Goal: Task Accomplishment & Management: Manage account settings

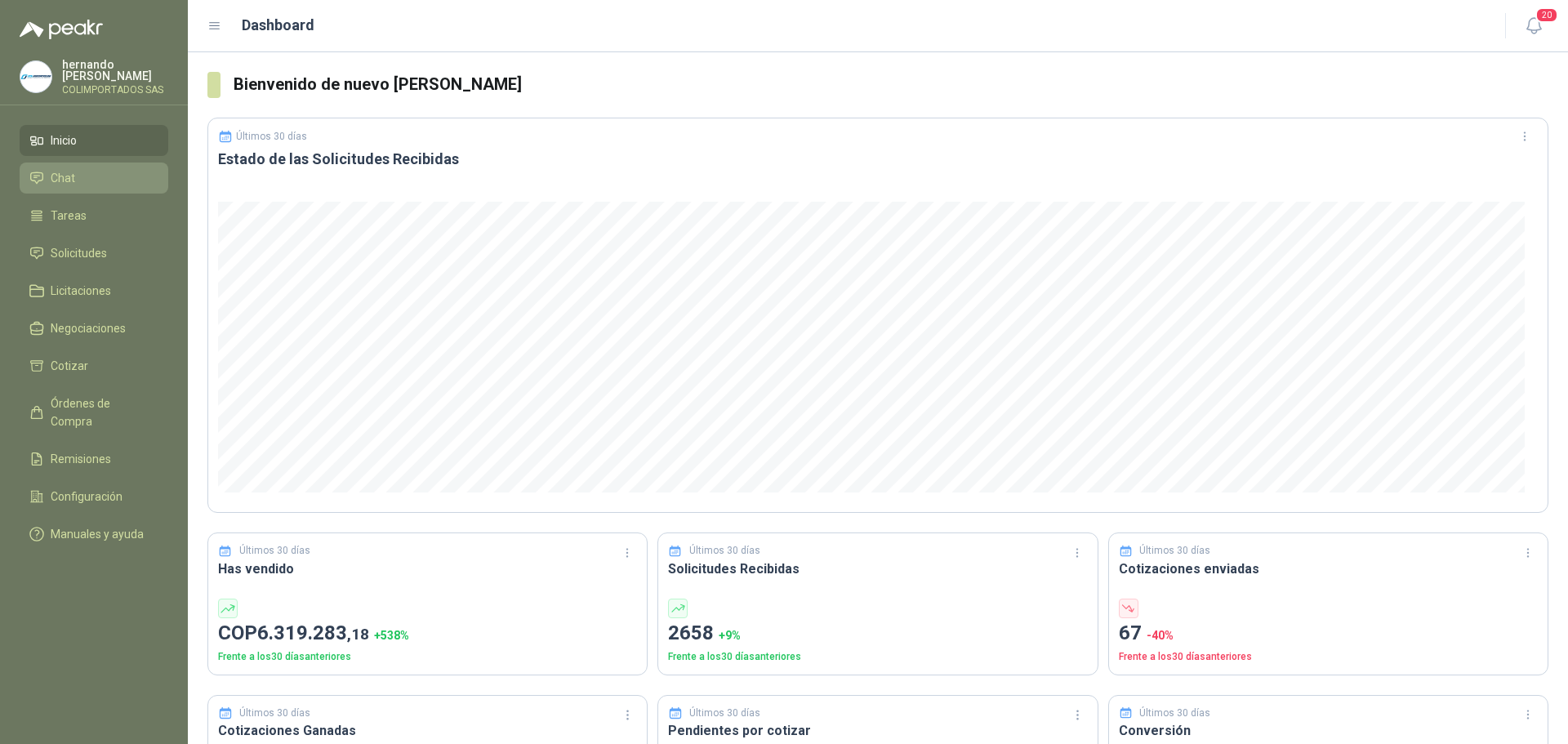
click at [97, 178] on li "Chat" at bounding box center [94, 178] width 129 height 18
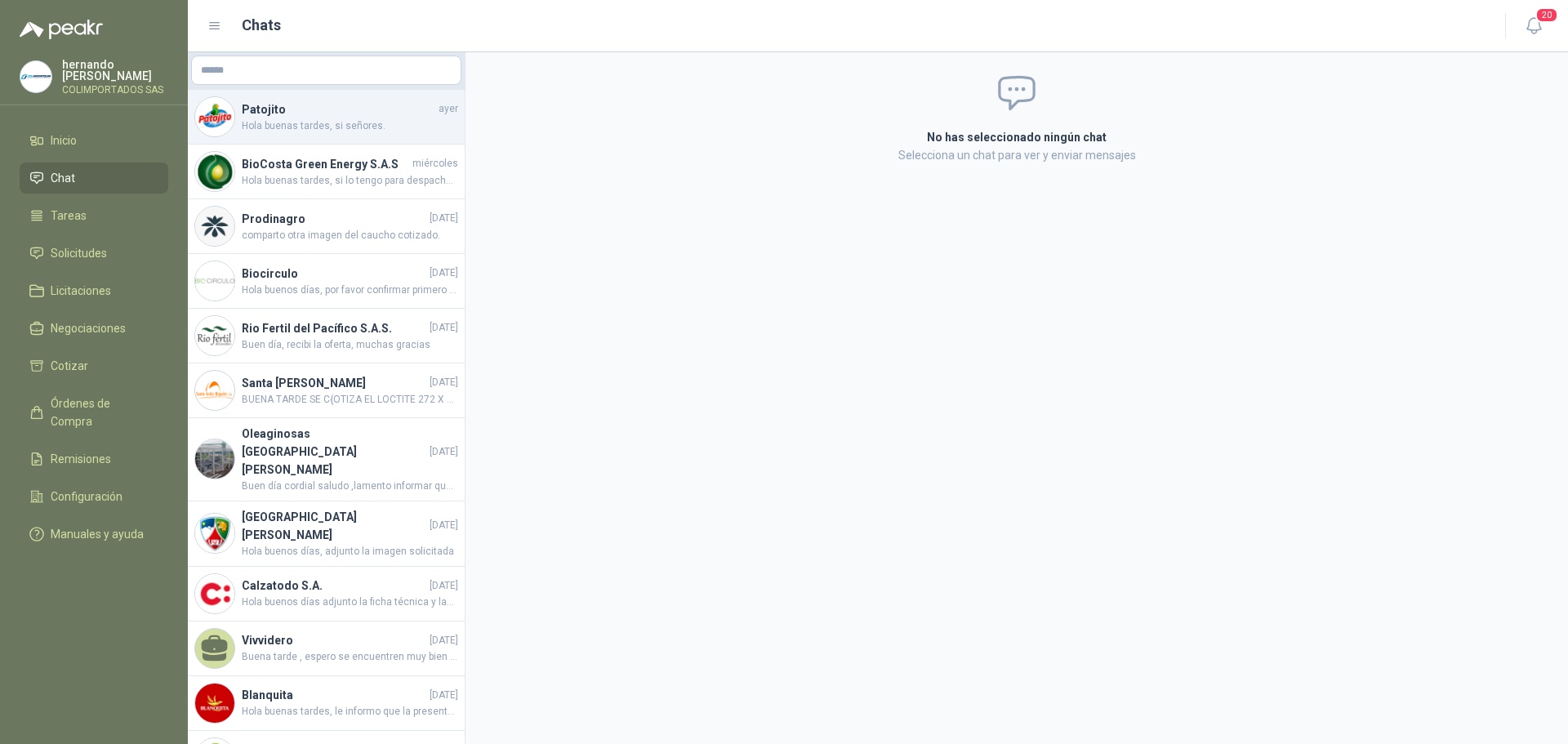
click at [359, 129] on span "Hola buenas tardes, si señores." at bounding box center [350, 126] width 216 height 15
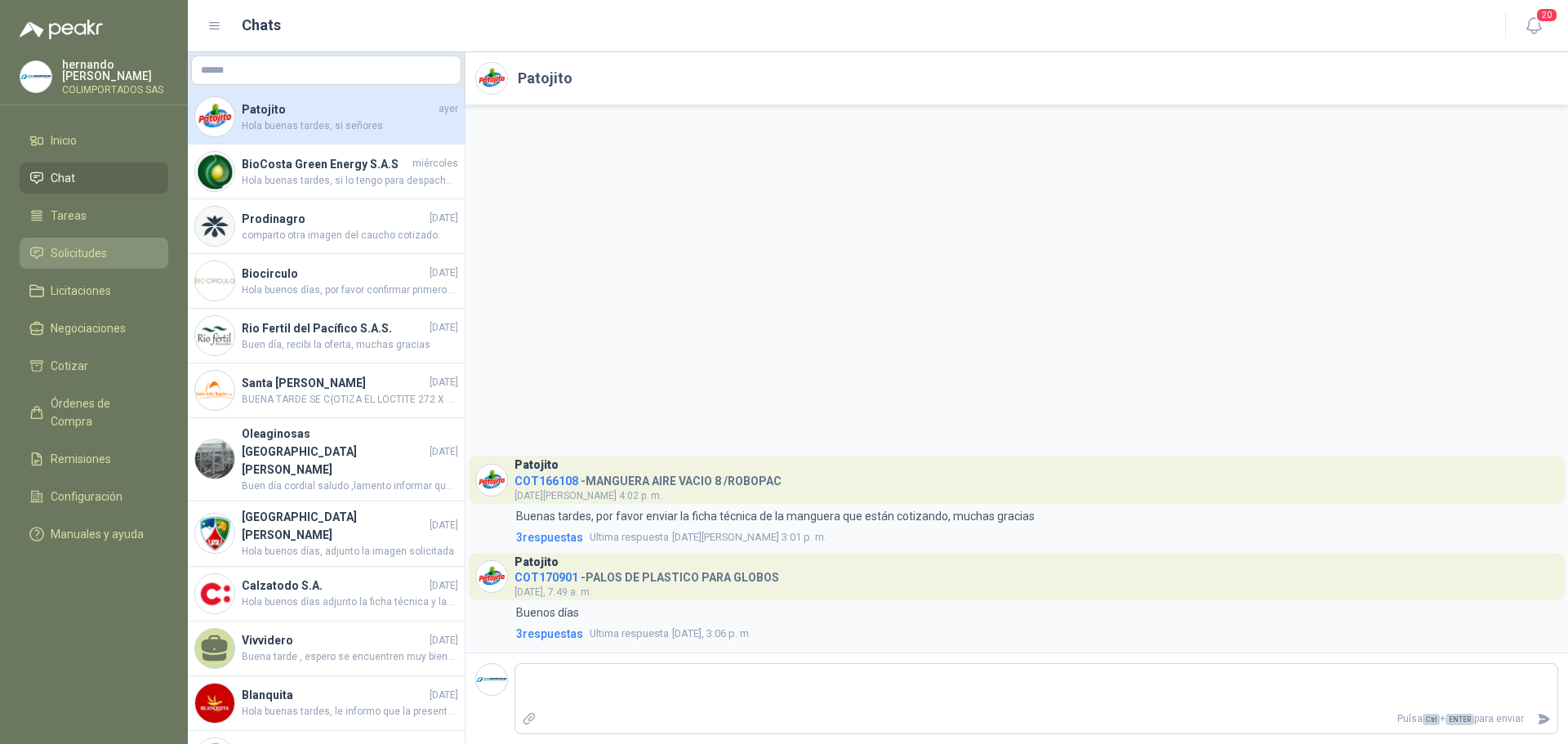
click at [112, 256] on li "Solicitudes" at bounding box center [94, 252] width 129 height 18
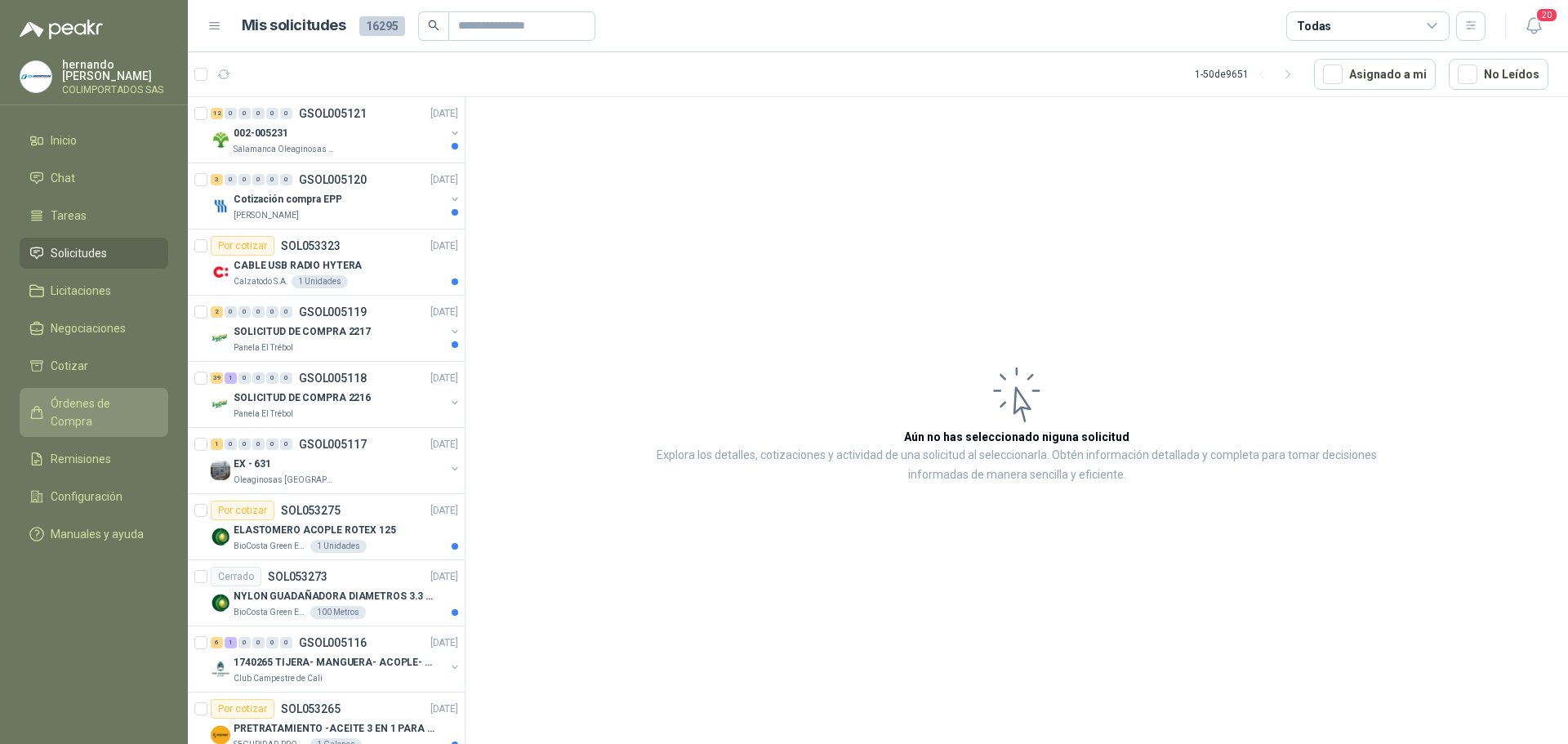
click at [136, 401] on span "Órdenes de Compra" at bounding box center [102, 412] width 102 height 36
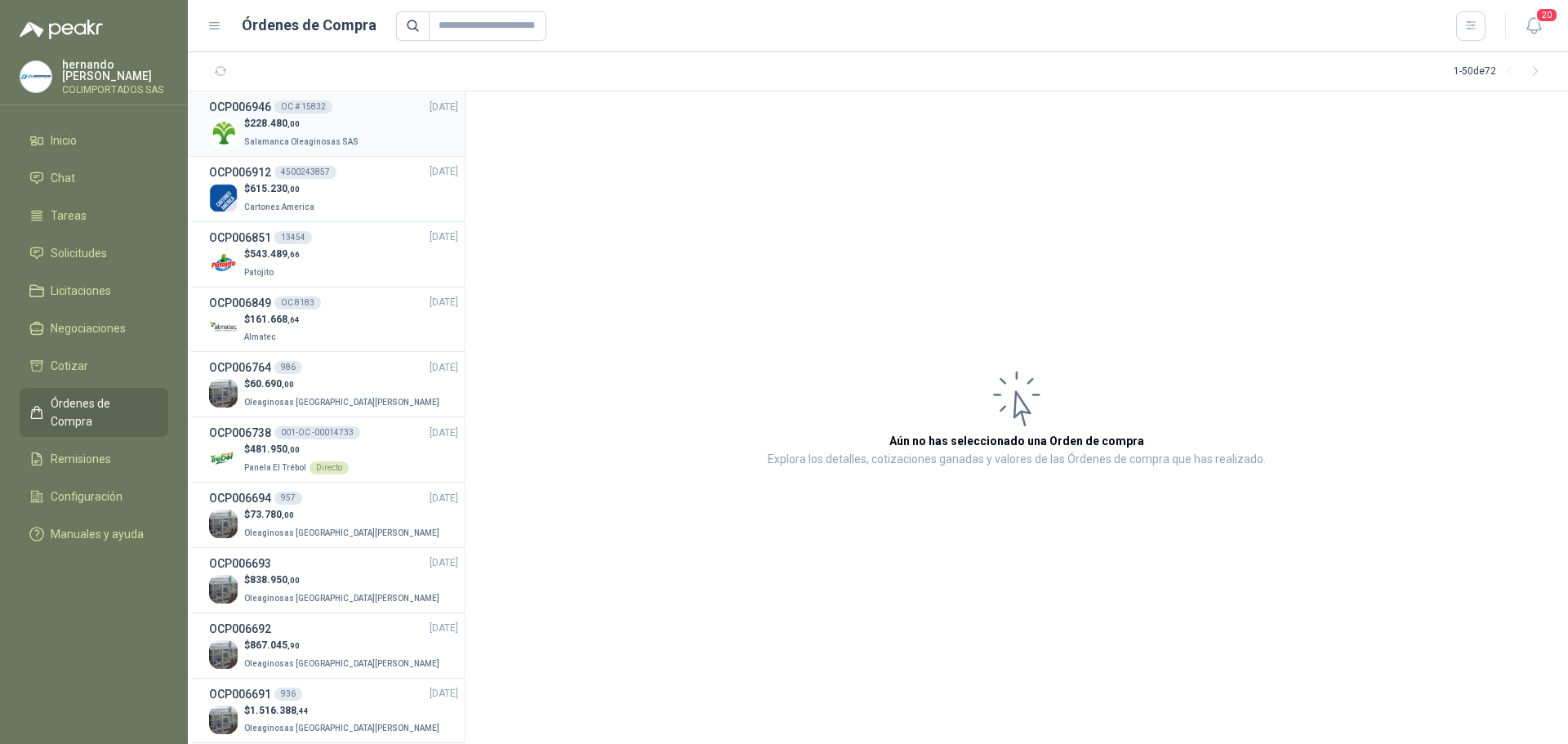
click at [359, 127] on div "$ 228.480 ,00 Salamanca Oleaginosas SAS" at bounding box center [333, 133] width 249 height 34
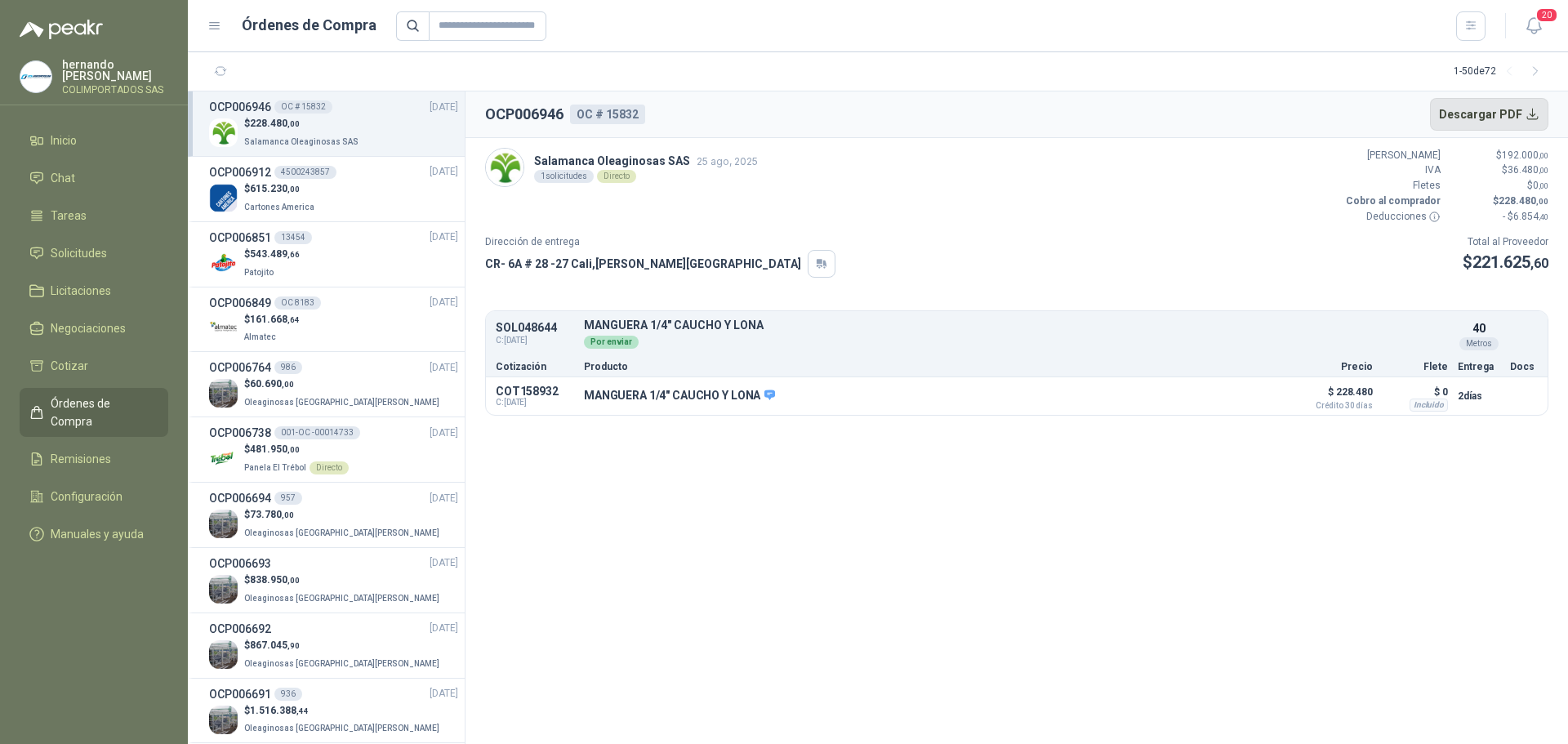
click at [1534, 109] on button "Descargar PDF" at bounding box center [1490, 114] width 119 height 33
click at [120, 450] on li "Remisiones" at bounding box center [94, 458] width 129 height 18
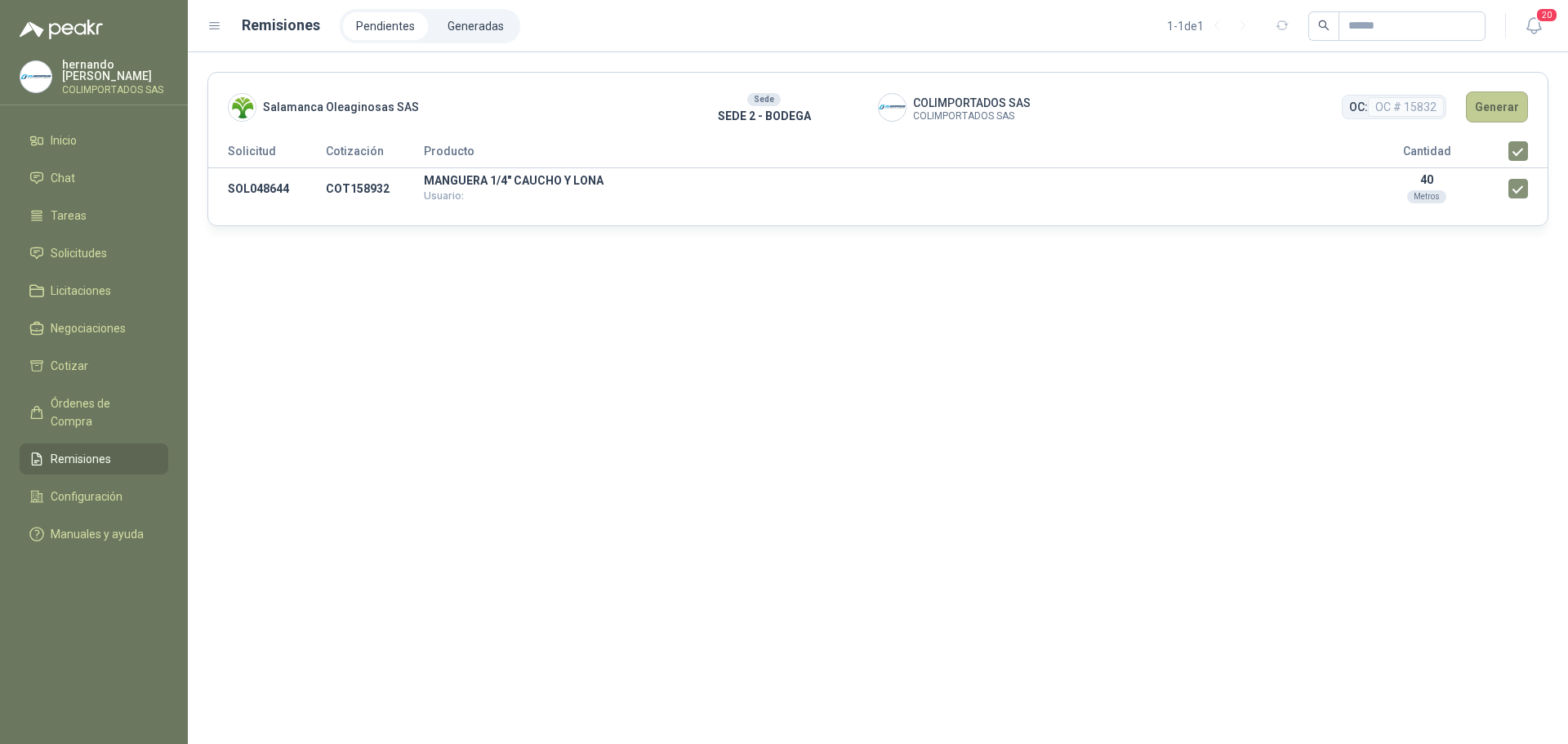
click at [1509, 107] on button "Generar" at bounding box center [1497, 107] width 62 height 31
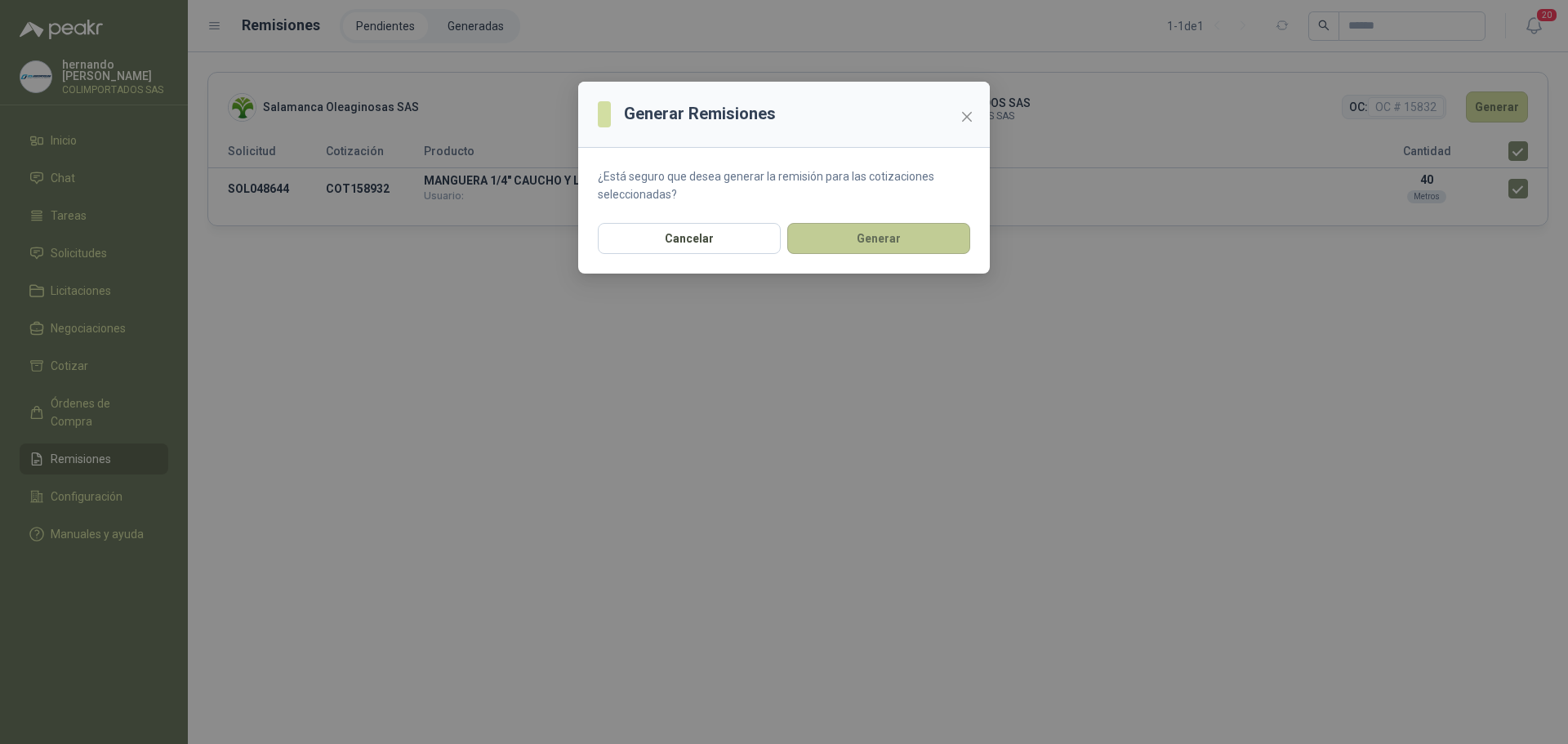
click at [884, 234] on button "Generar" at bounding box center [878, 238] width 183 height 31
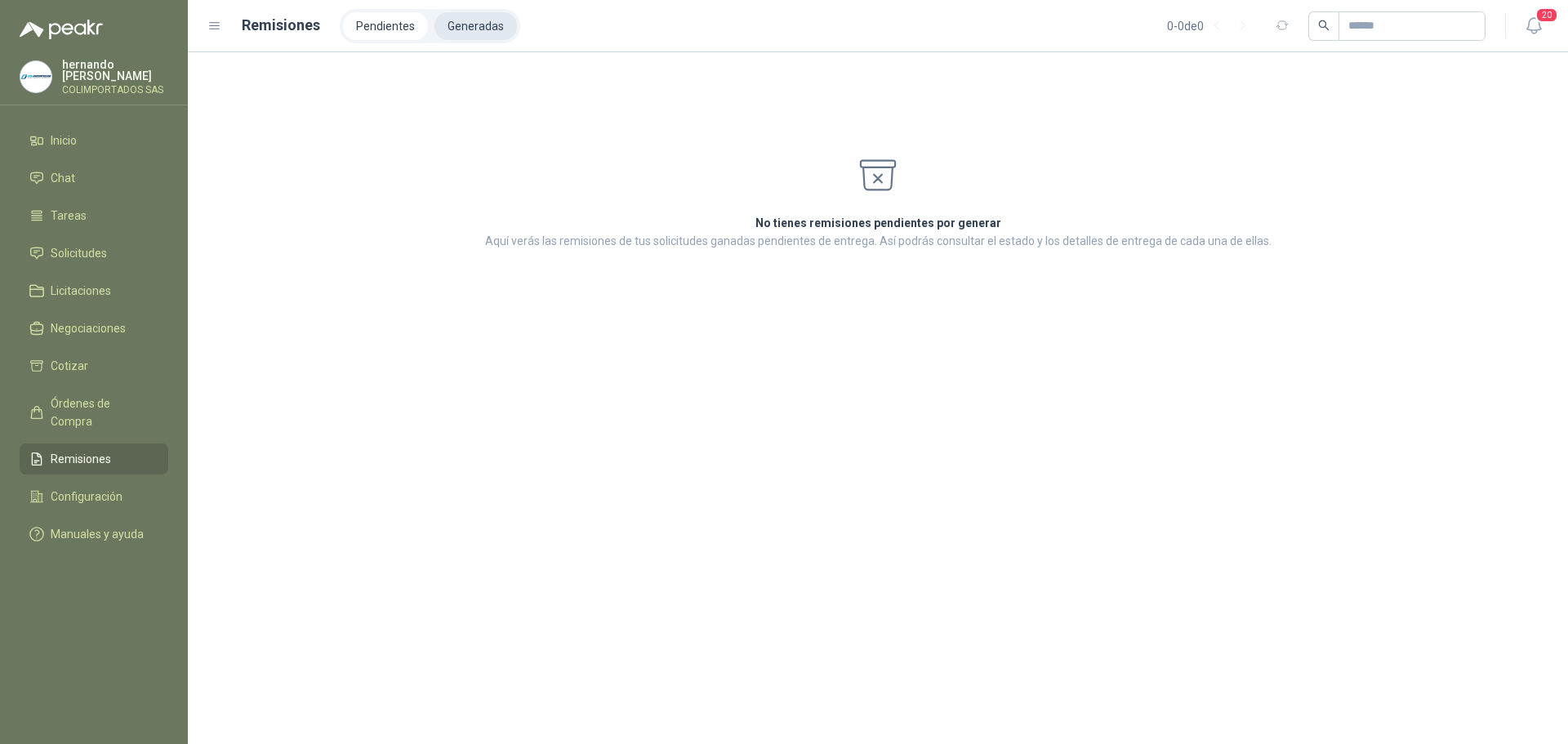
click at [471, 23] on li "Generadas" at bounding box center [476, 26] width 82 height 28
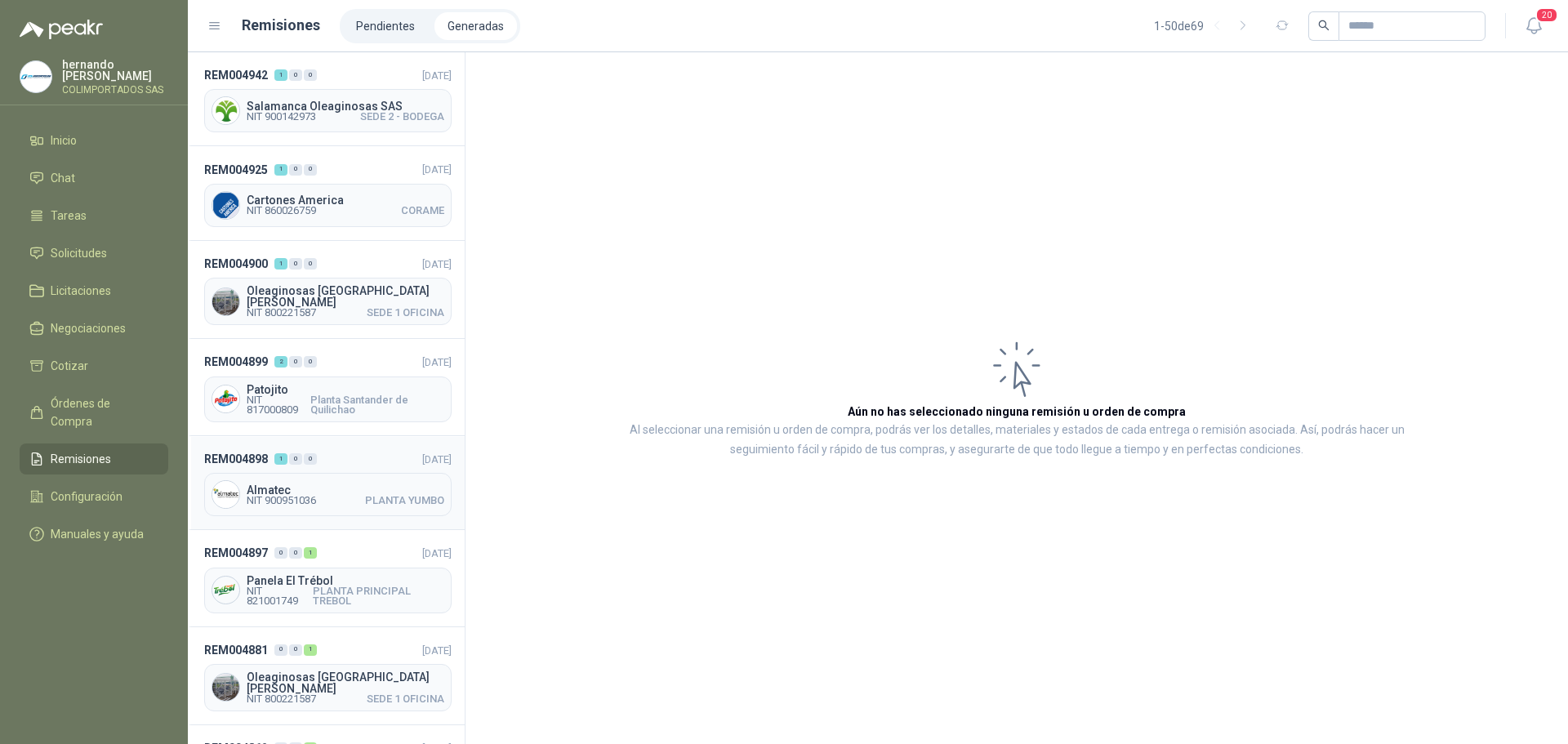
click at [346, 450] on header "REM004898 1 0 0 [DATE]" at bounding box center [327, 458] width 247 height 18
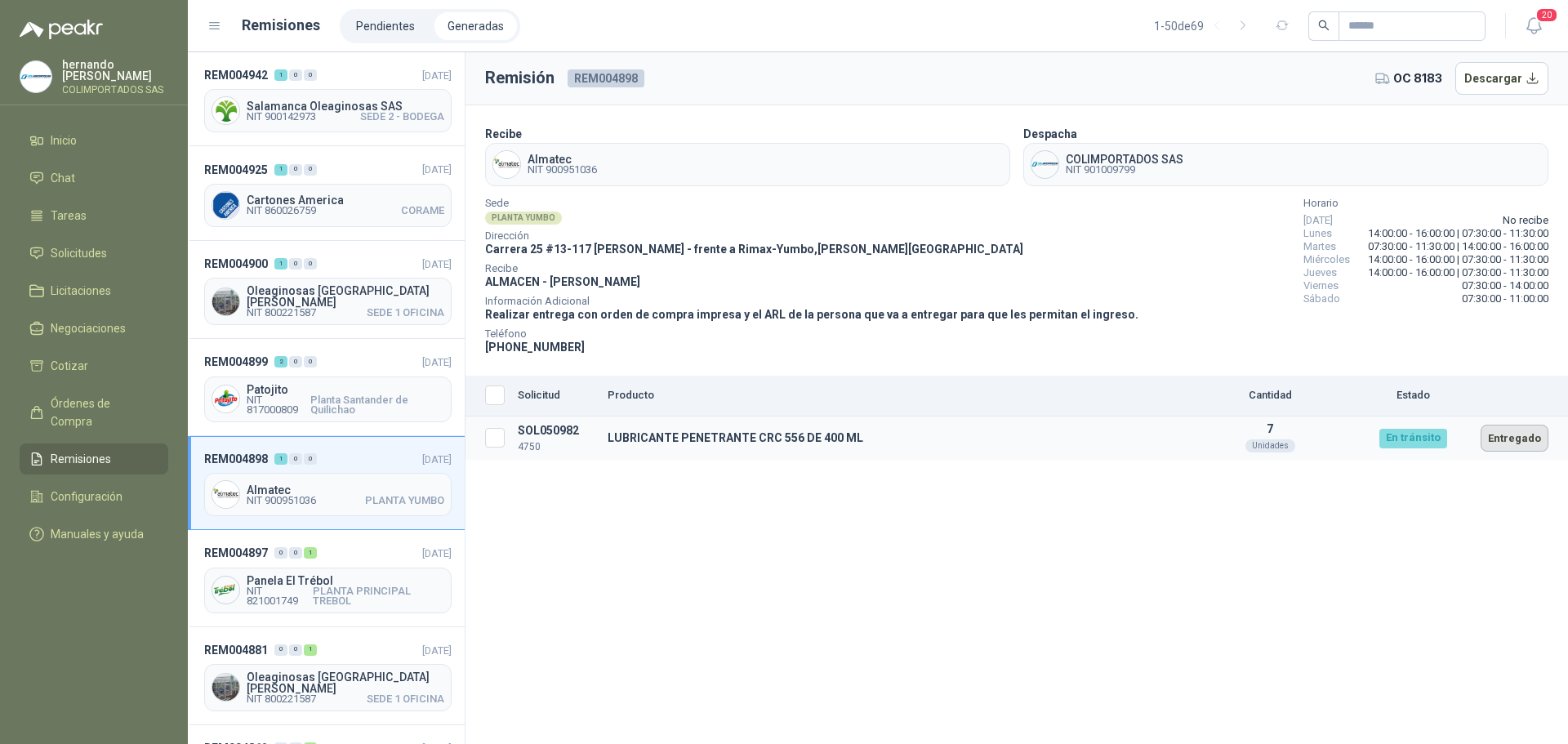
click at [1510, 439] on button "Entregado" at bounding box center [1514, 438] width 68 height 27
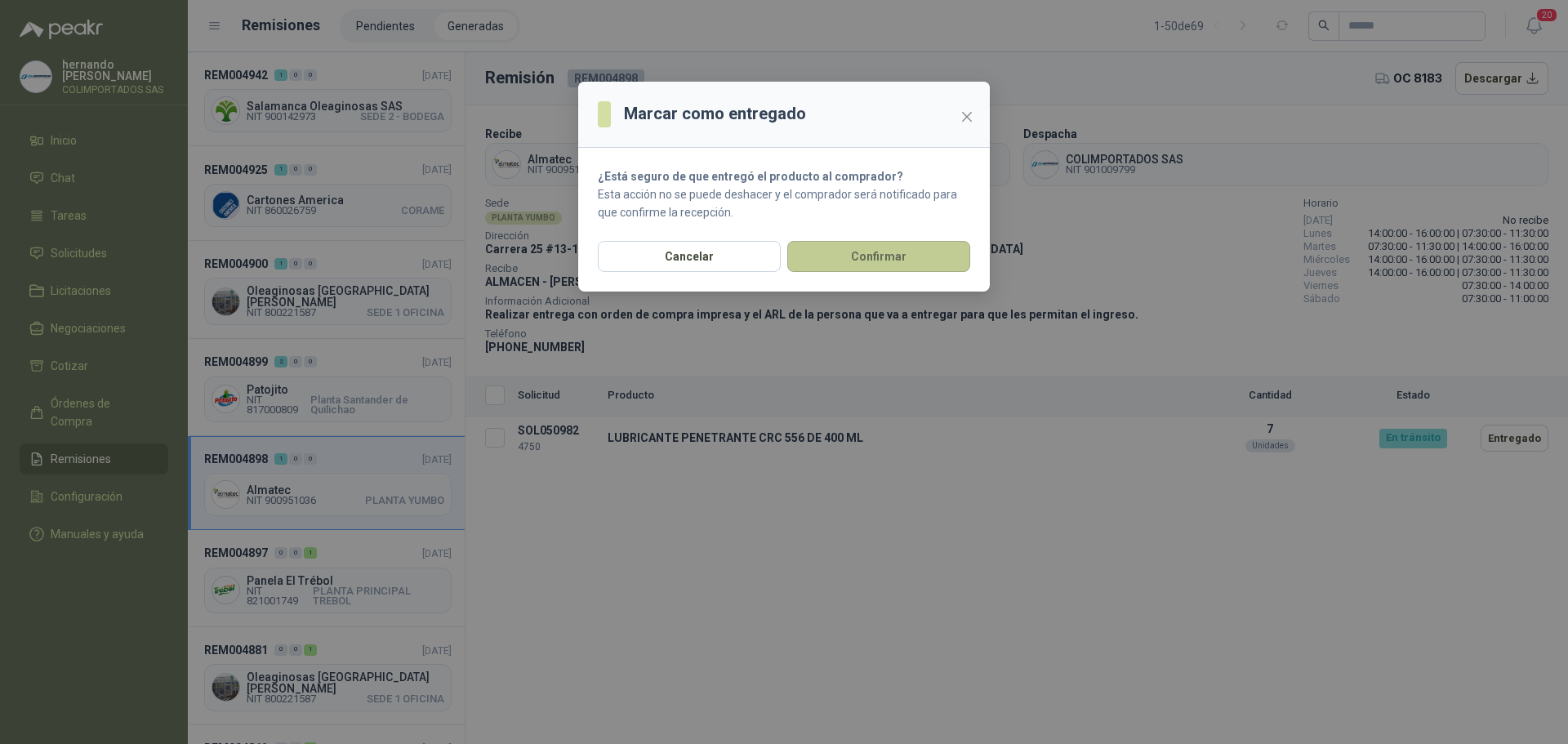
click at [914, 250] on button "Confirmar" at bounding box center [878, 256] width 183 height 31
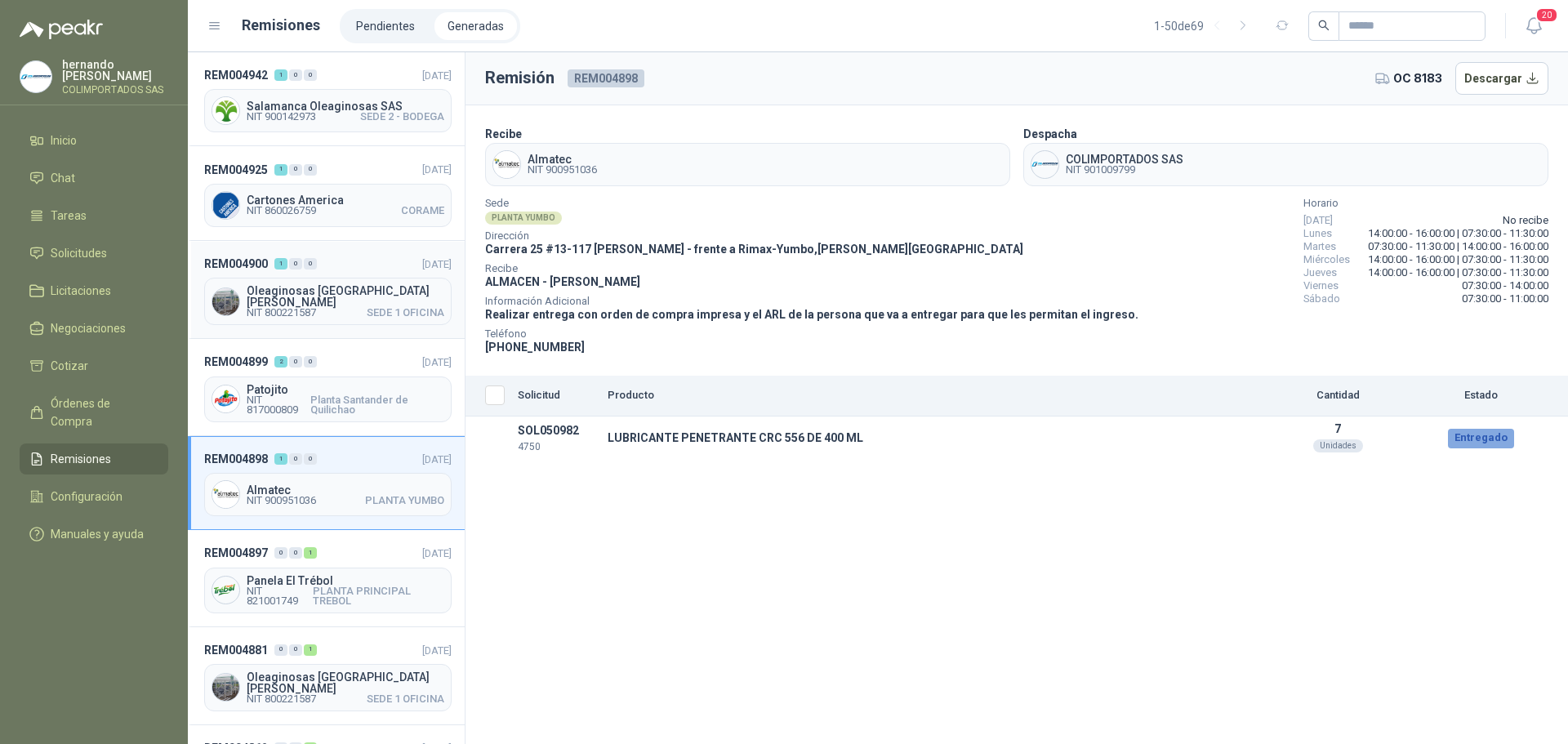
click at [345, 263] on header "REM004900 1 0 0 [DATE]" at bounding box center [327, 263] width 247 height 18
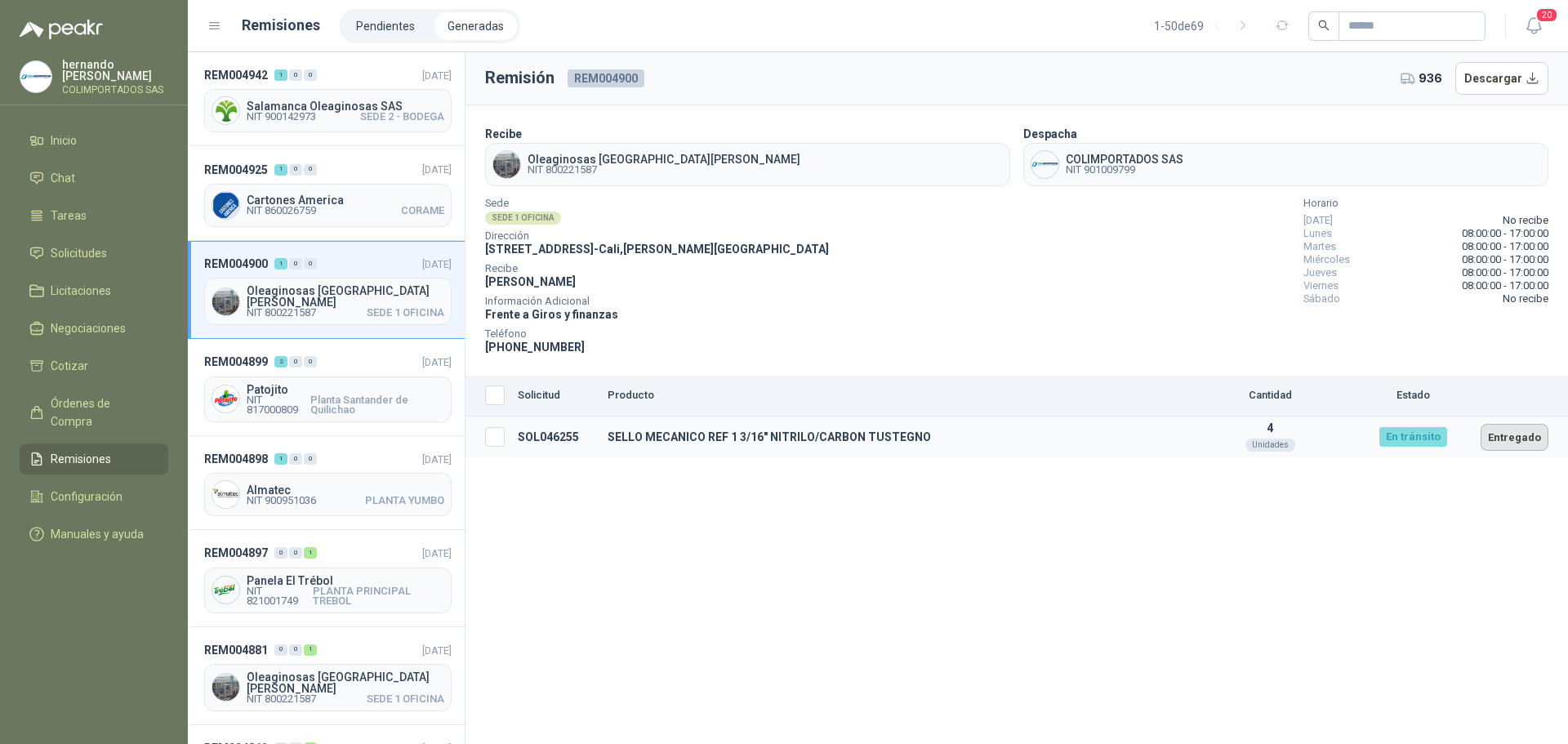
click at [1522, 436] on button "Entregado" at bounding box center [1514, 437] width 68 height 27
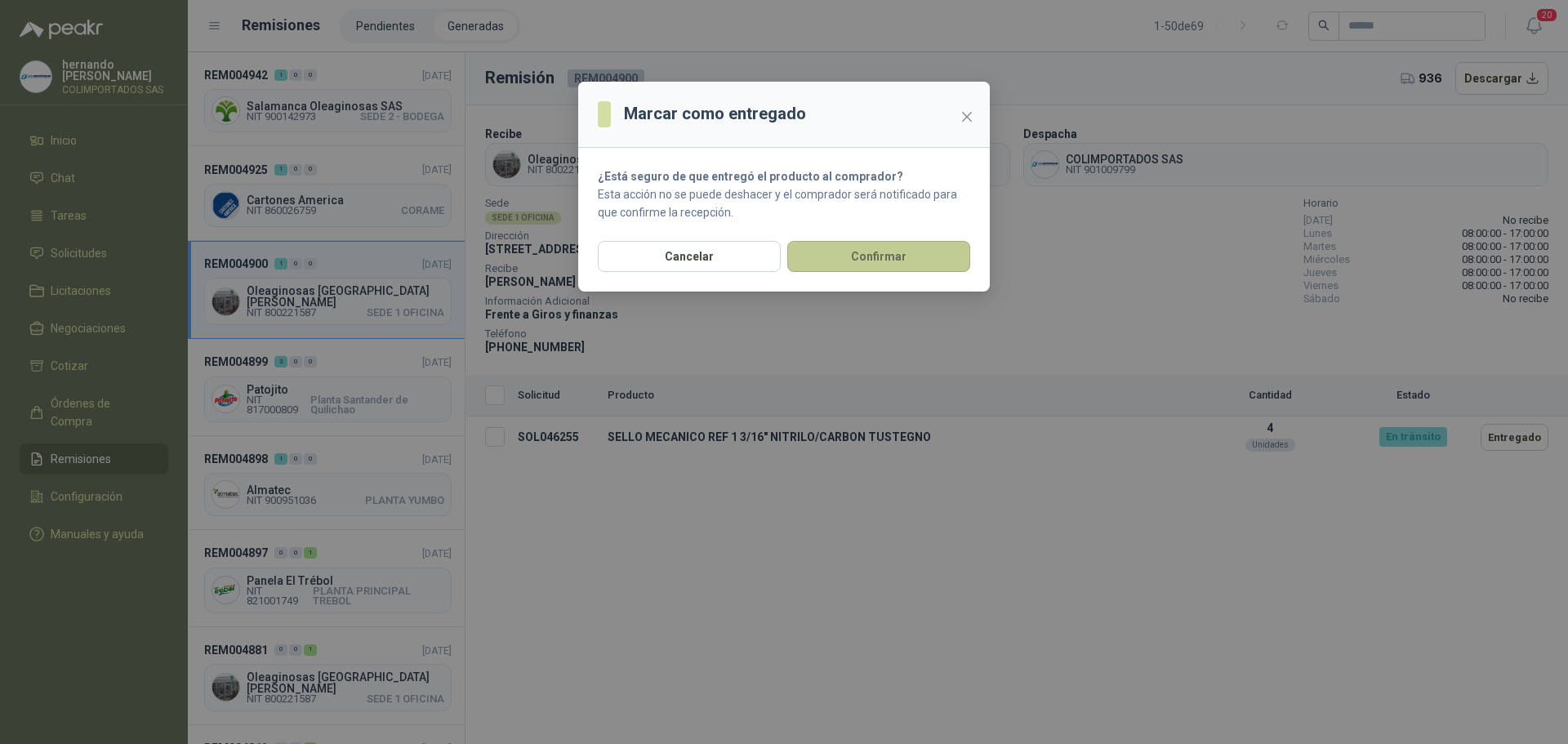
click at [892, 253] on button "Confirmar" at bounding box center [878, 256] width 183 height 31
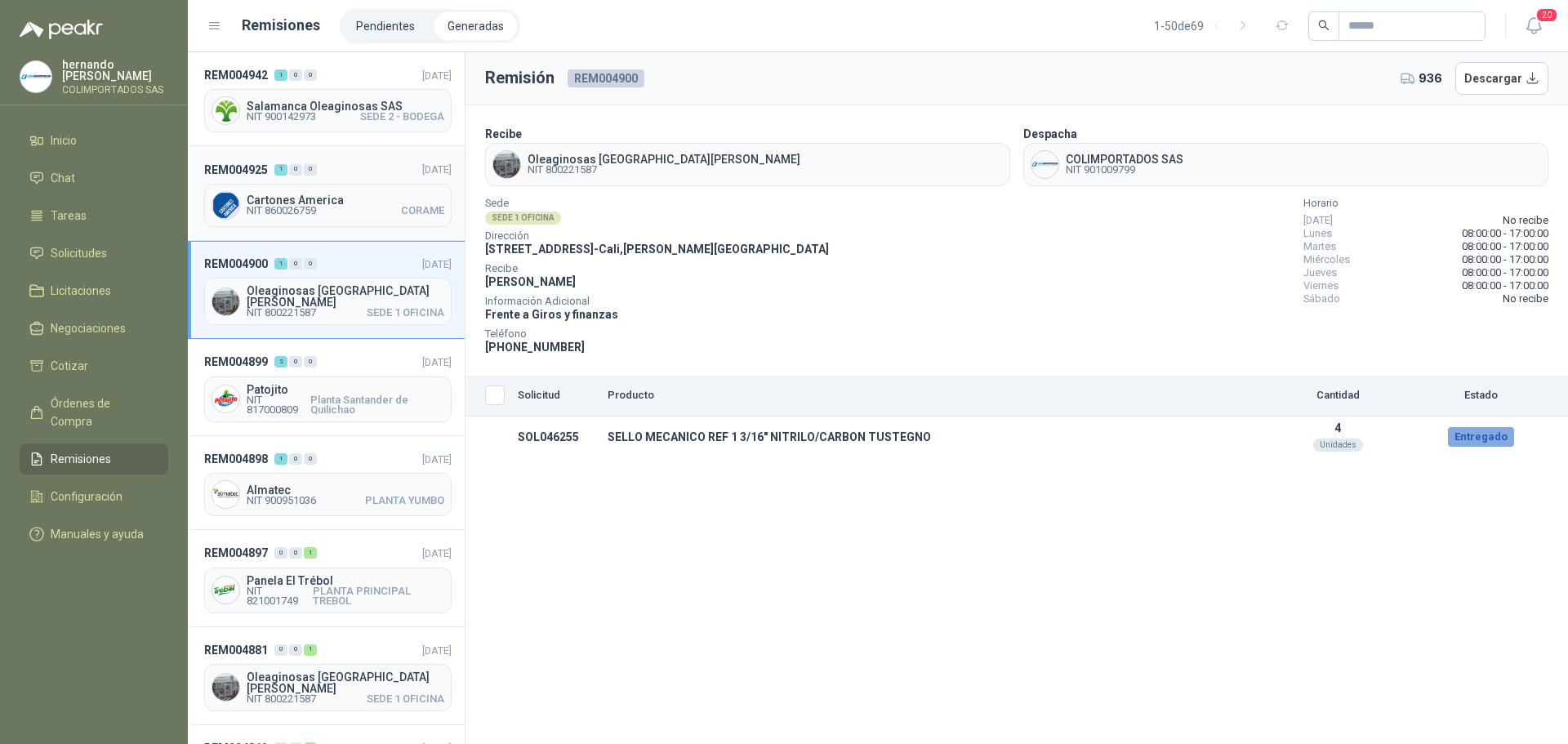
click at [347, 164] on header "REM004925 1 0 0 [DATE]" at bounding box center [327, 169] width 247 height 18
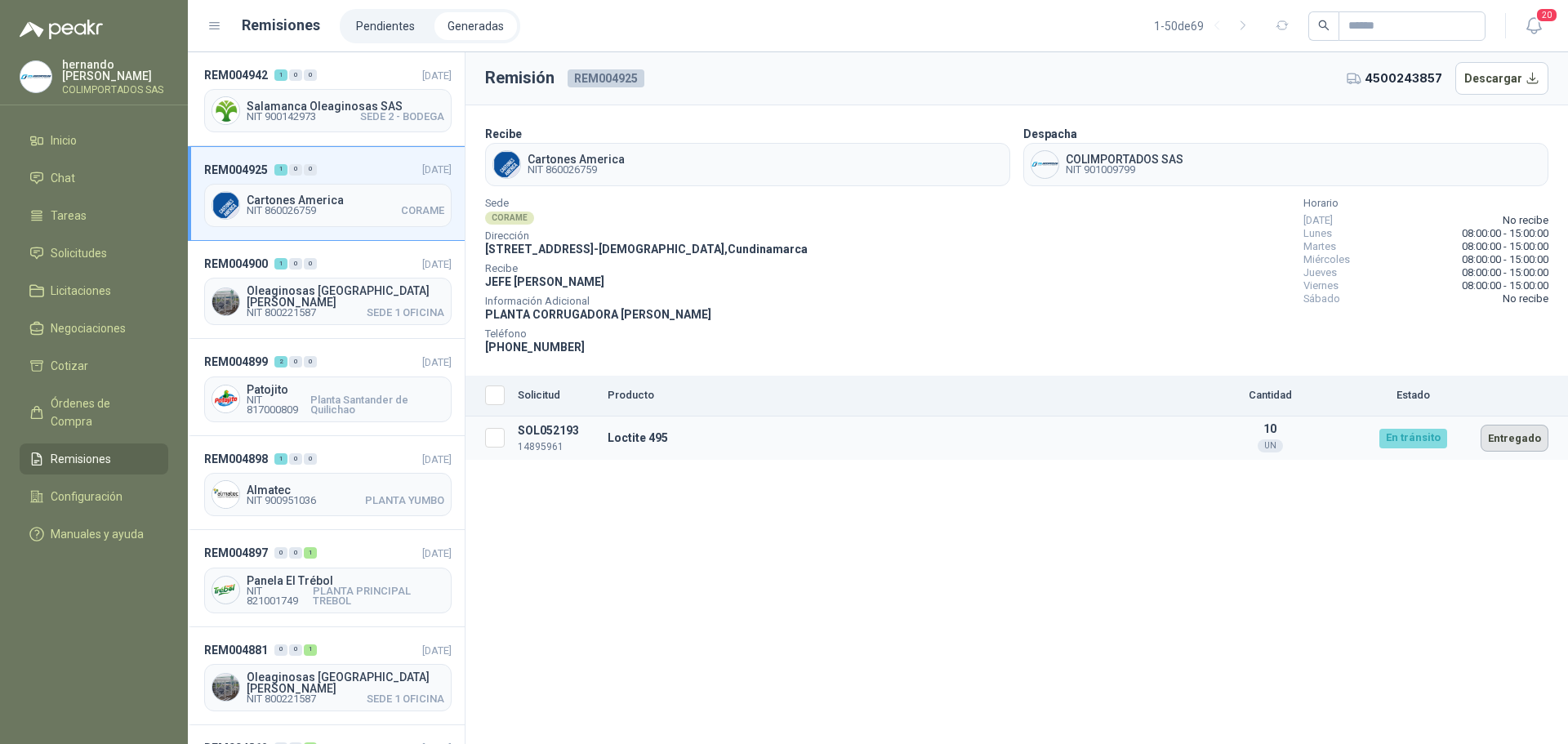
click at [1519, 434] on button "Entregado" at bounding box center [1514, 438] width 68 height 27
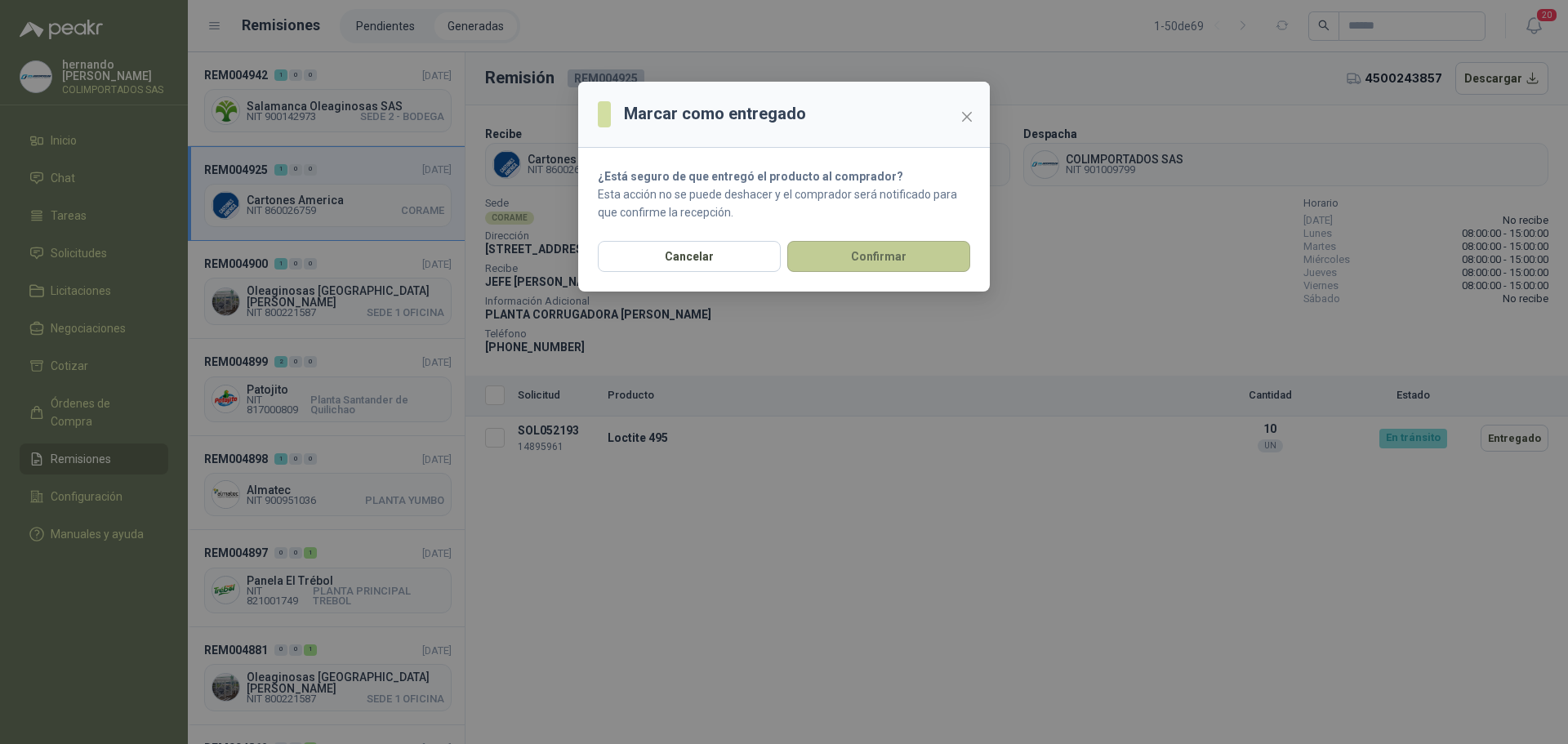
click at [884, 252] on button "Confirmar" at bounding box center [878, 256] width 183 height 31
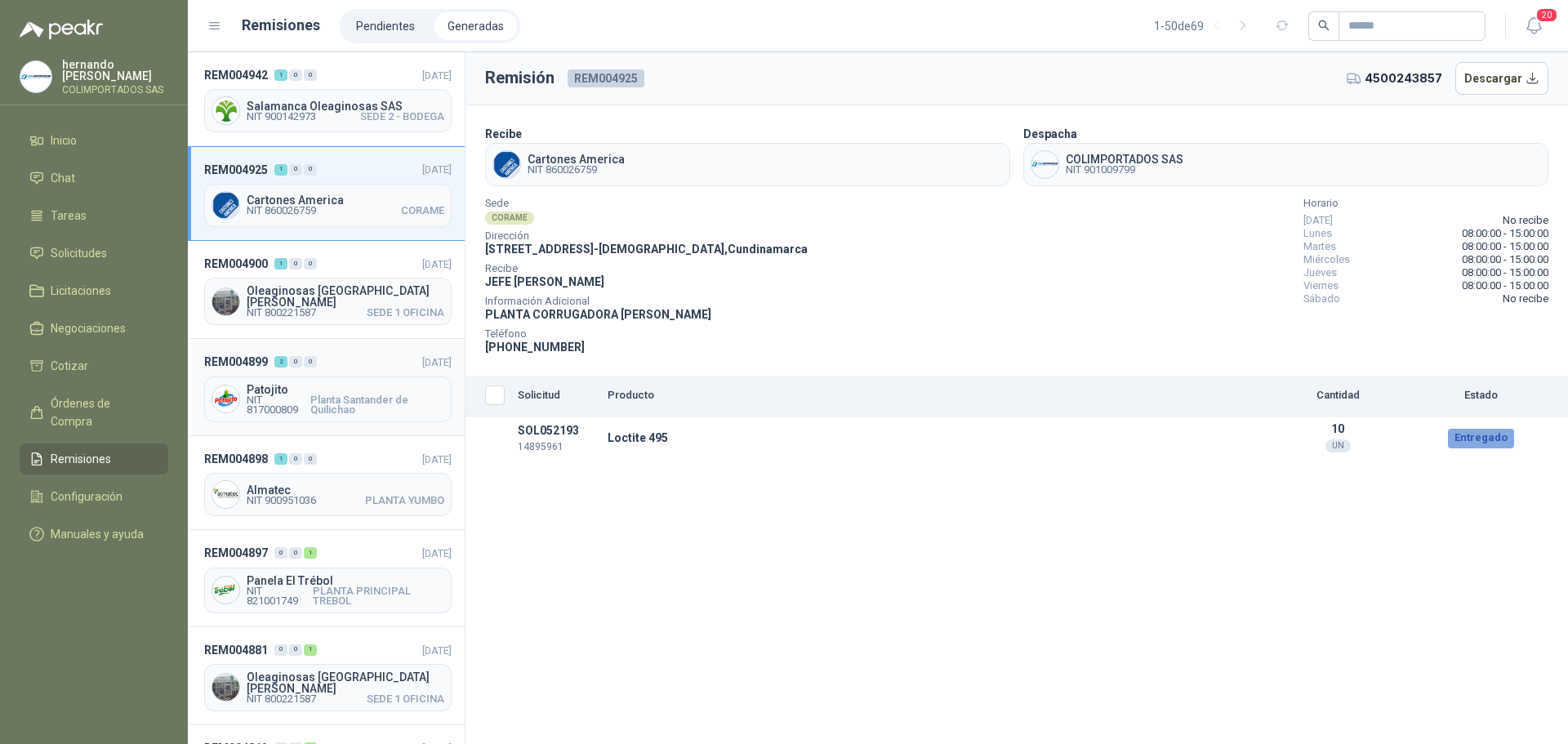
click at [355, 356] on header "REM004899 2 0 0 [DATE]" at bounding box center [327, 362] width 247 height 18
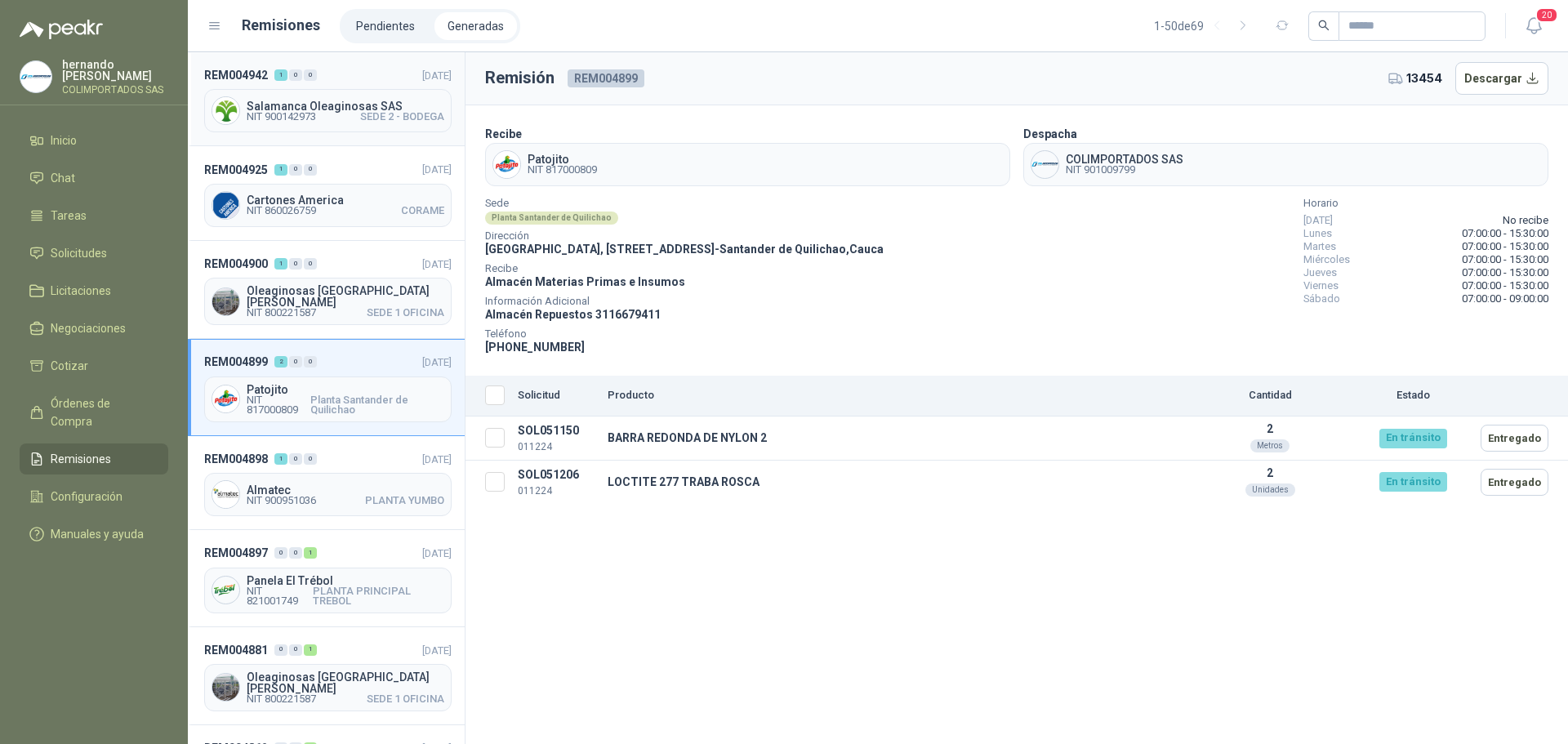
click at [331, 84] on div "REM004942 1 0 0 [DATE] Salamanca Oleaginosas SAS NIT 900142973 SEDE 2 - BODEGA" at bounding box center [326, 99] width 277 height 94
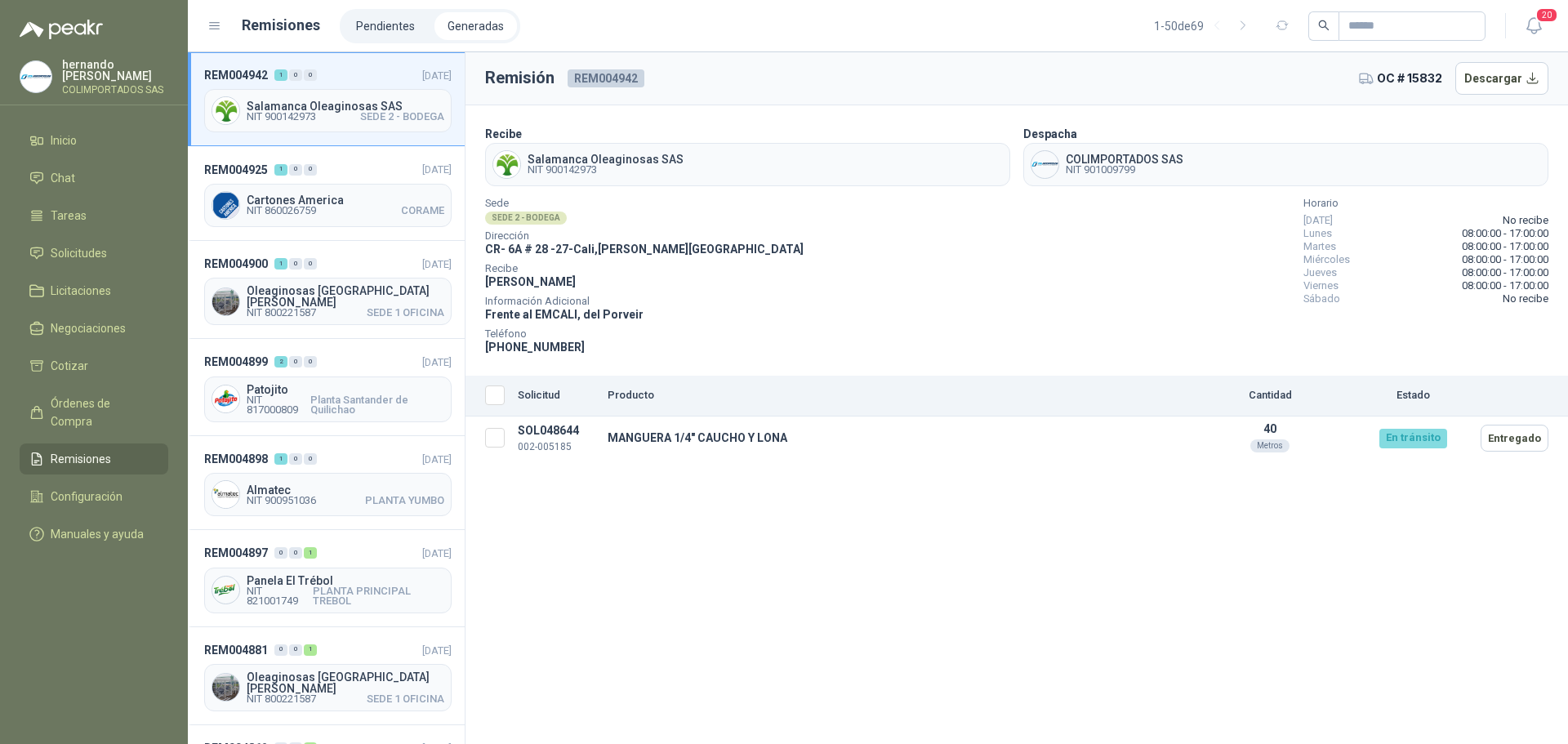
click at [1002, 486] on div "Remisión REM004942 OC # 15832 Descargar Recibe Salamanca Oleaginosas SAS NIT 90…" at bounding box center [1017, 398] width 1102 height 692
click at [1536, 80] on button "Descargar" at bounding box center [1503, 78] width 94 height 33
click at [107, 249] on li "Solicitudes" at bounding box center [94, 252] width 129 height 18
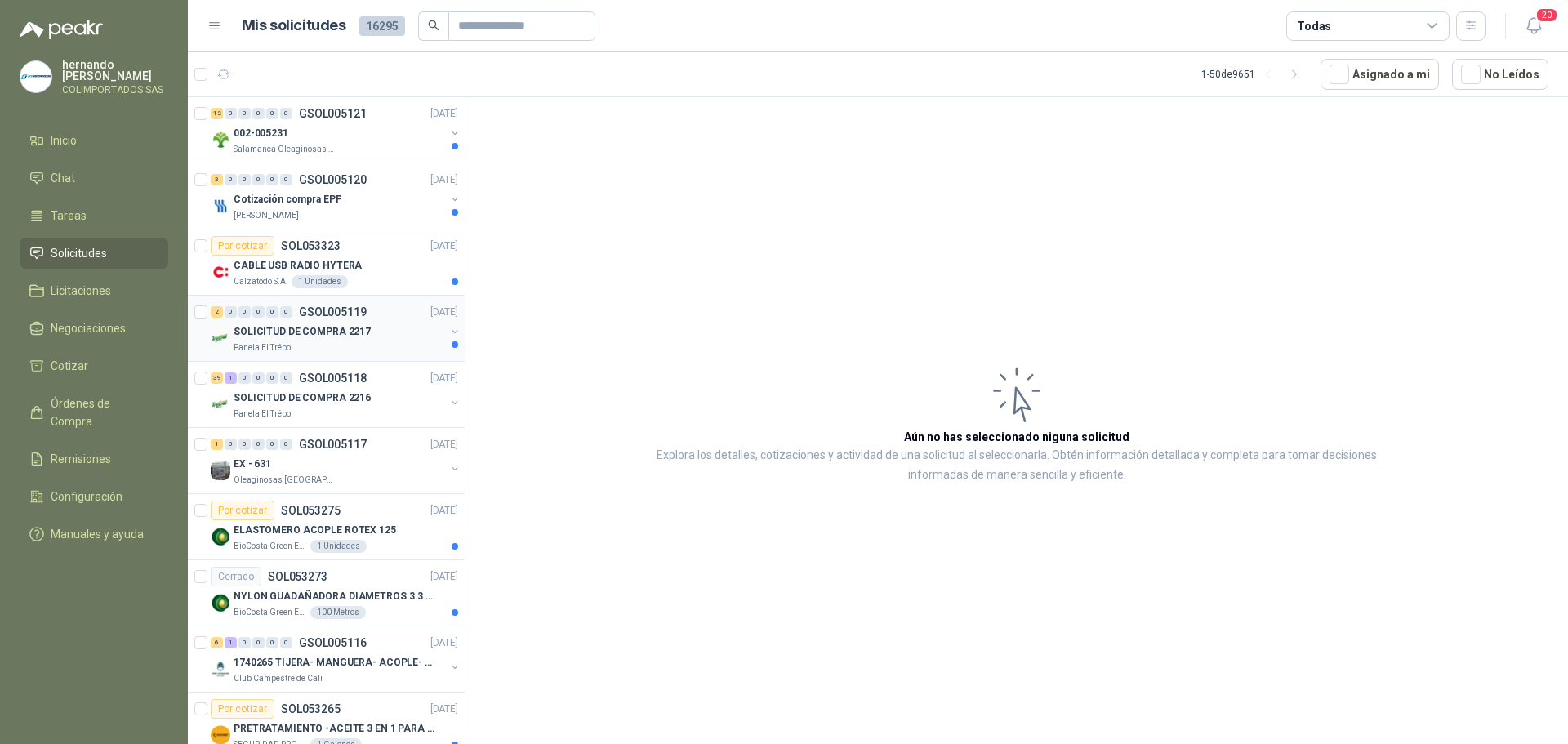
click at [357, 341] on div "Panela El Trébol" at bounding box center [339, 348] width 211 height 13
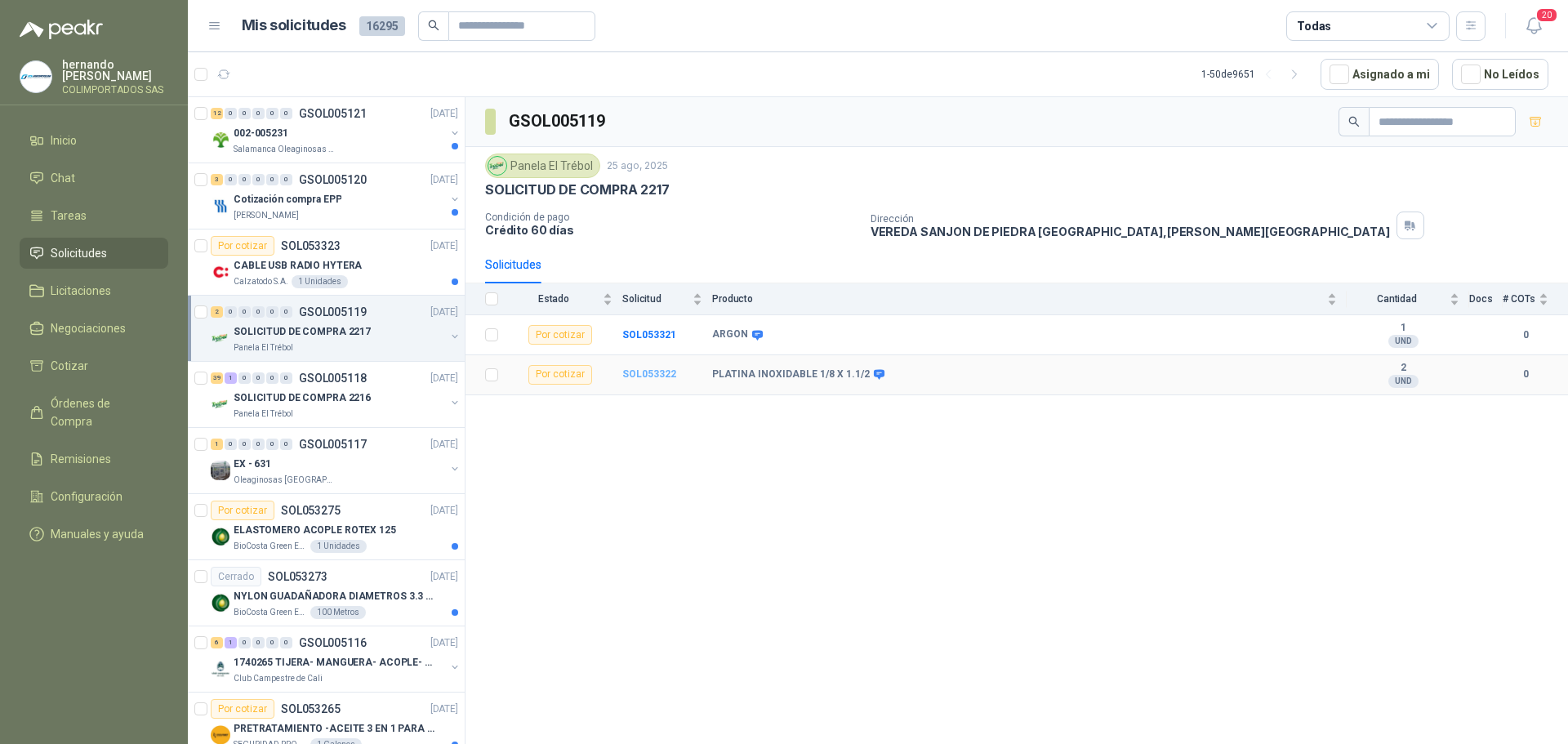
click at [637, 371] on b "SOL053322" at bounding box center [649, 374] width 54 height 12
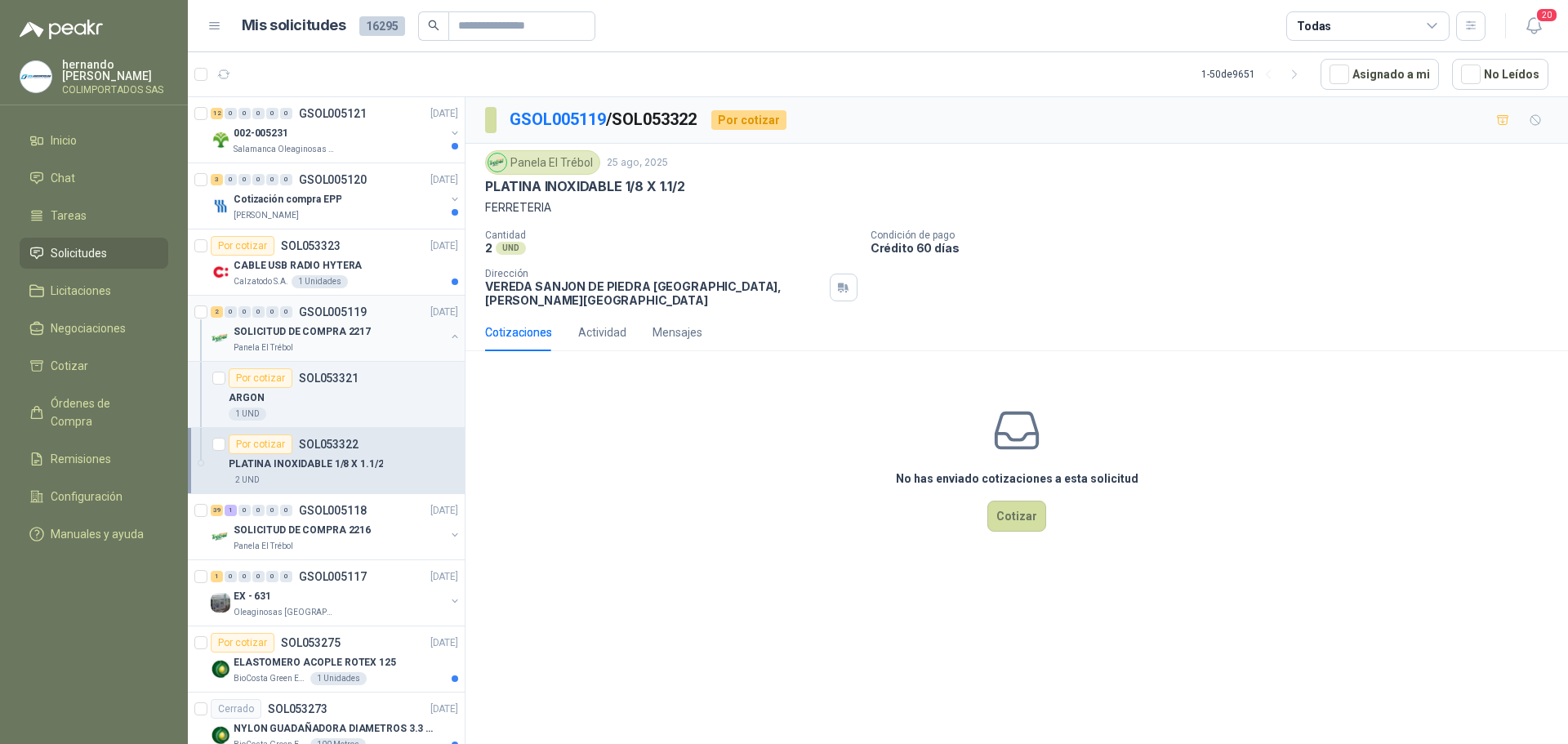
click at [448, 336] on button "button" at bounding box center [455, 336] width 13 height 13
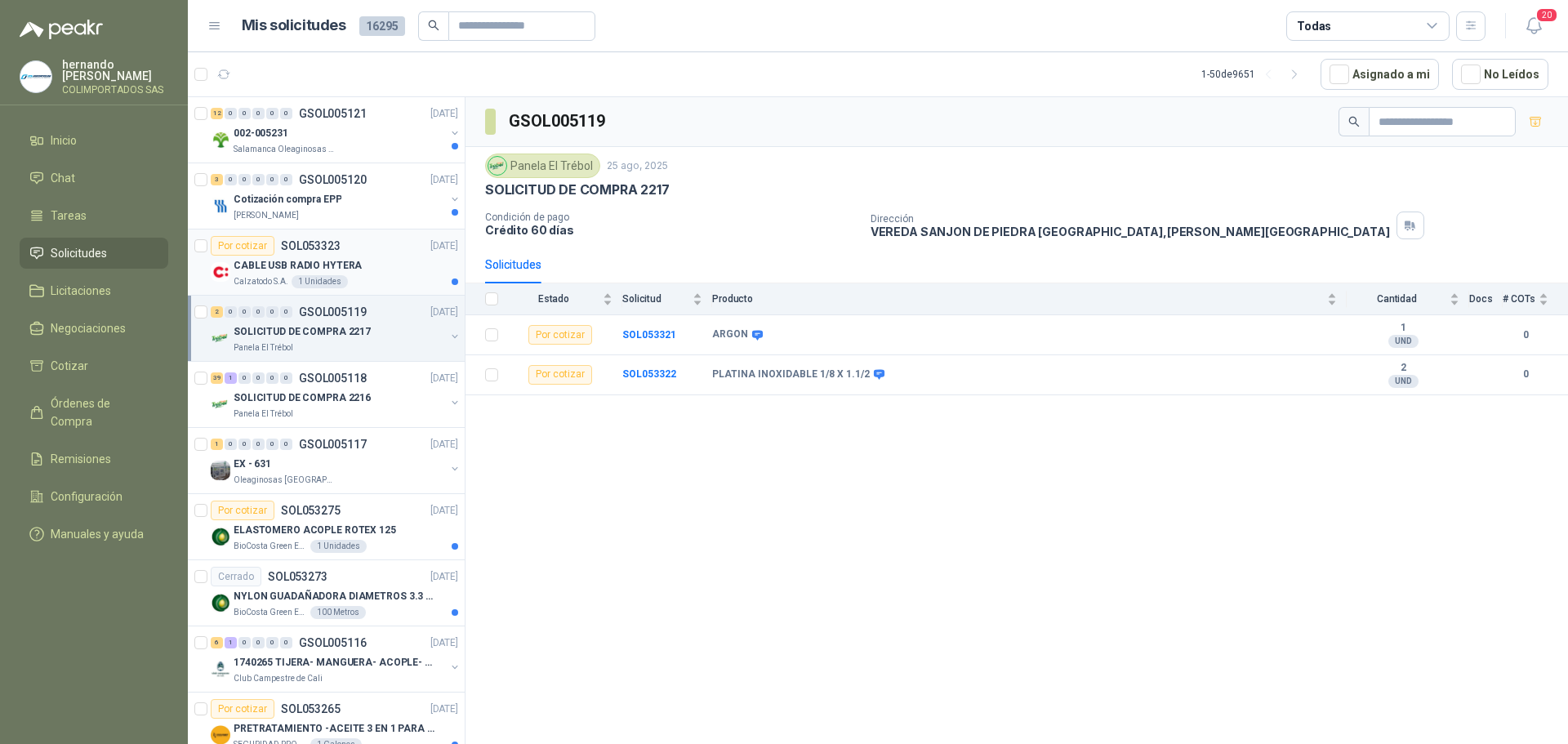
click at [383, 273] on div "CABLE USB RADIO HYTERA" at bounding box center [346, 265] width 225 height 19
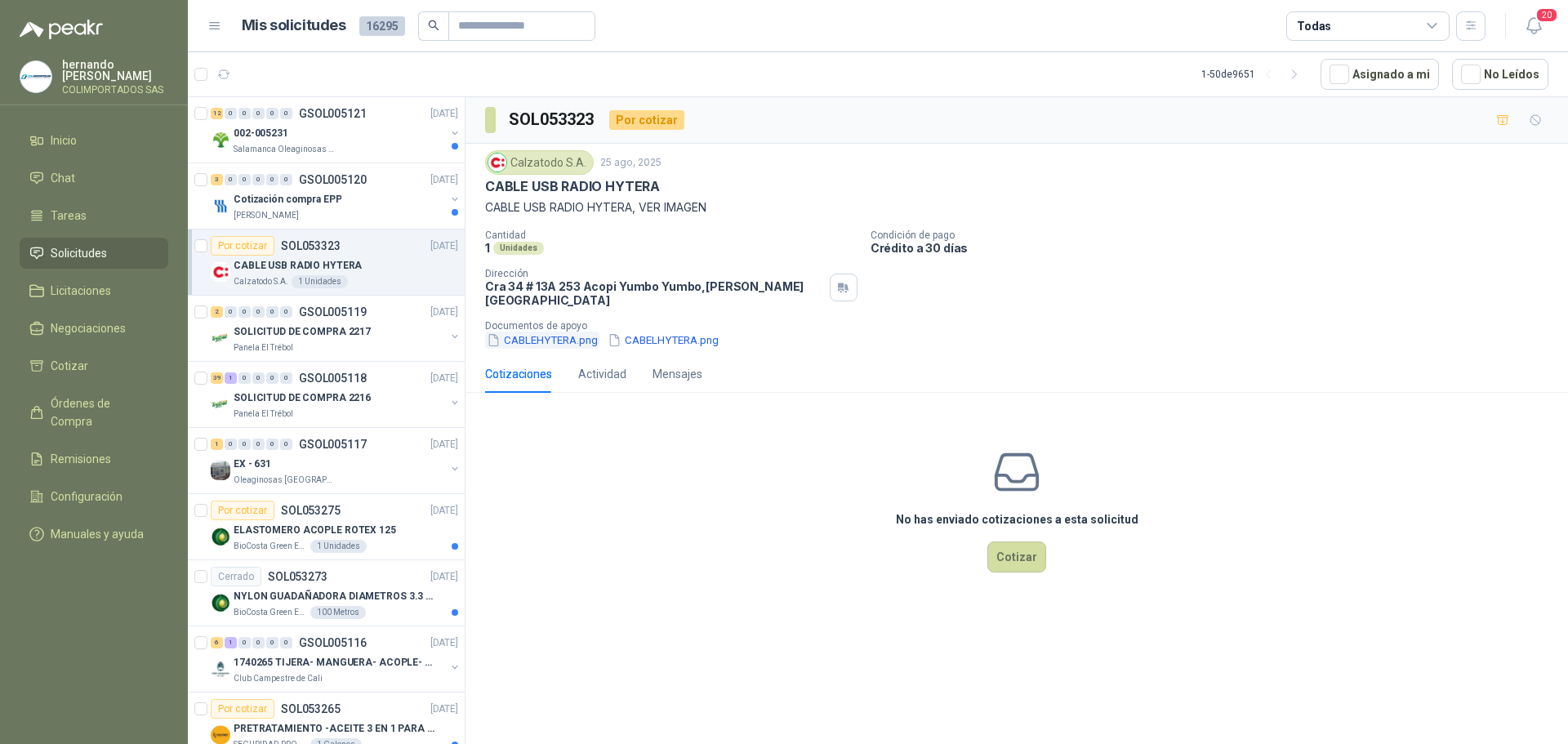
click at [539, 331] on button "CABLEHYTERA.png" at bounding box center [542, 340] width 114 height 17
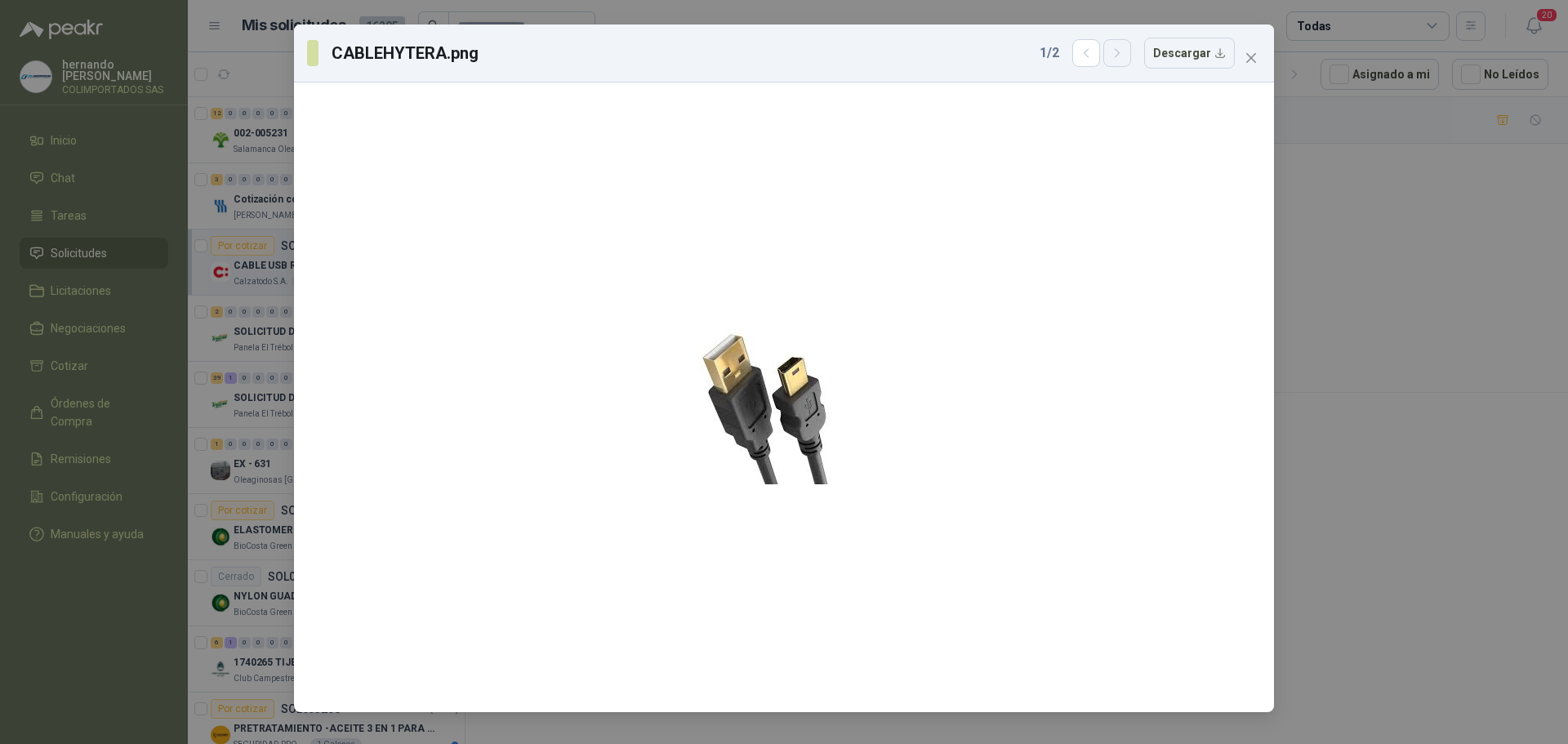
click at [1125, 56] on icon "button" at bounding box center [1117, 53] width 14 height 14
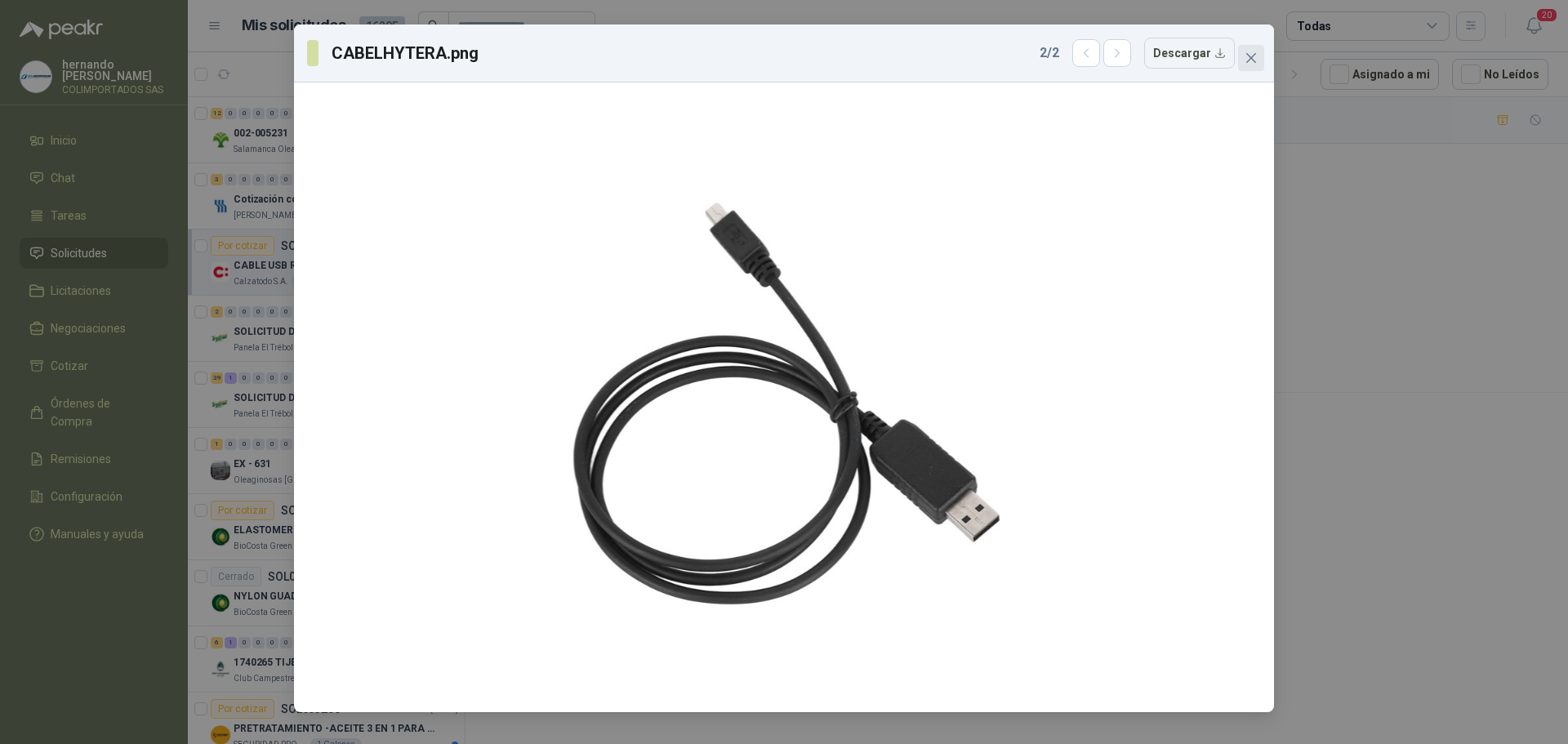
click at [1248, 58] on icon "close" at bounding box center [1252, 58] width 13 height 13
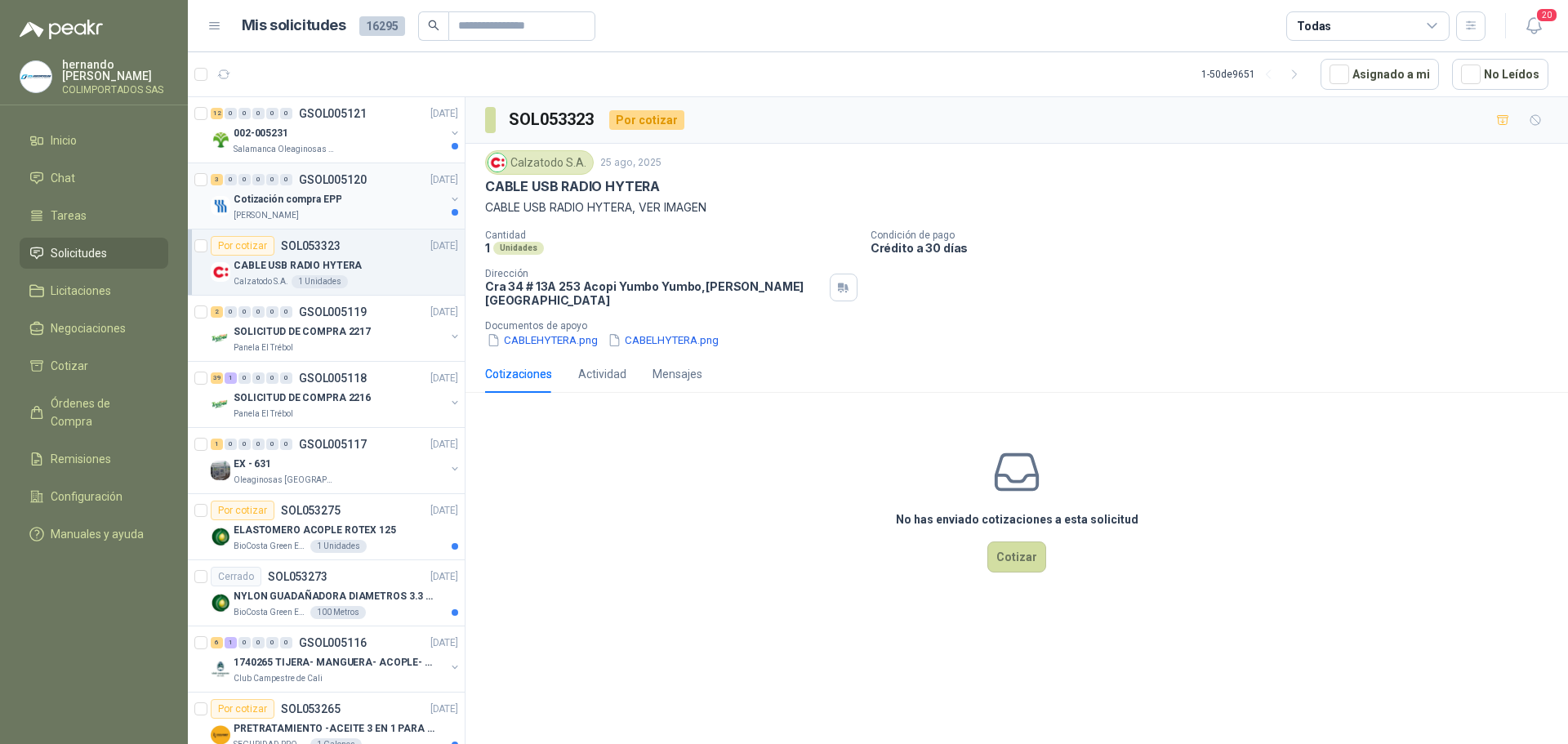
click at [363, 208] on div "Cotización compra EPP" at bounding box center [339, 199] width 211 height 19
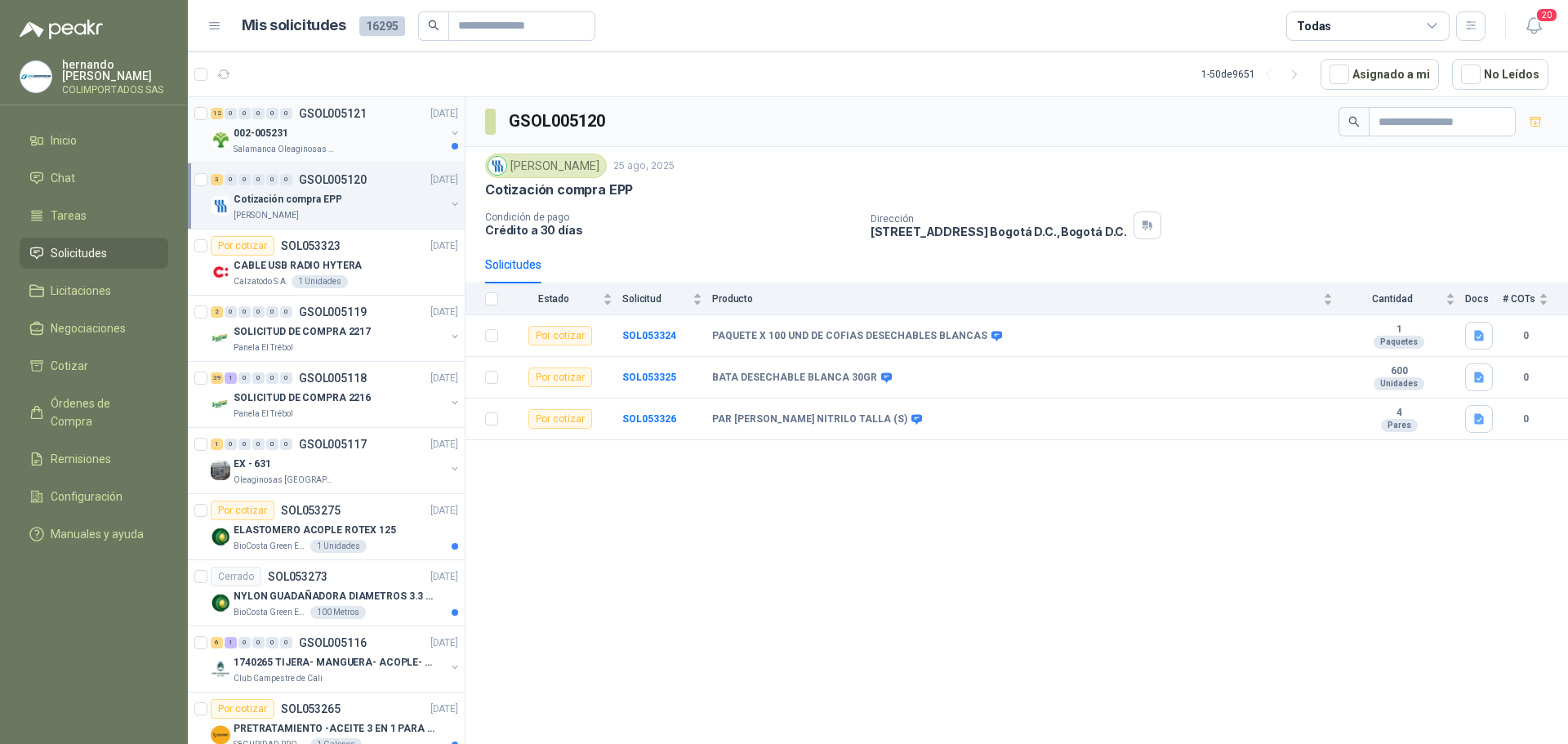
click at [377, 147] on div "Salamanca Oleaginosas SAS" at bounding box center [339, 149] width 211 height 13
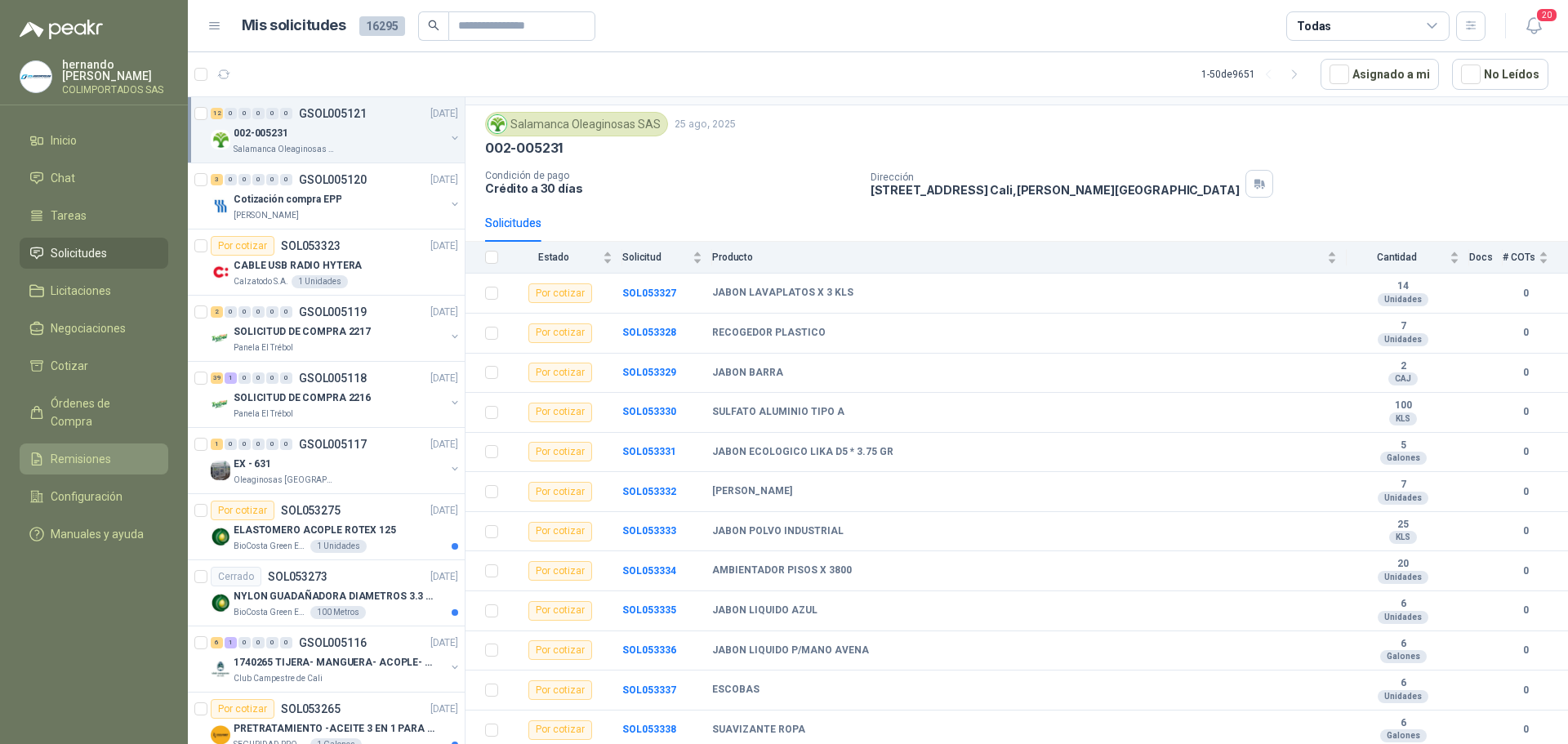
click at [102, 450] on span "Remisiones" at bounding box center [81, 458] width 60 height 18
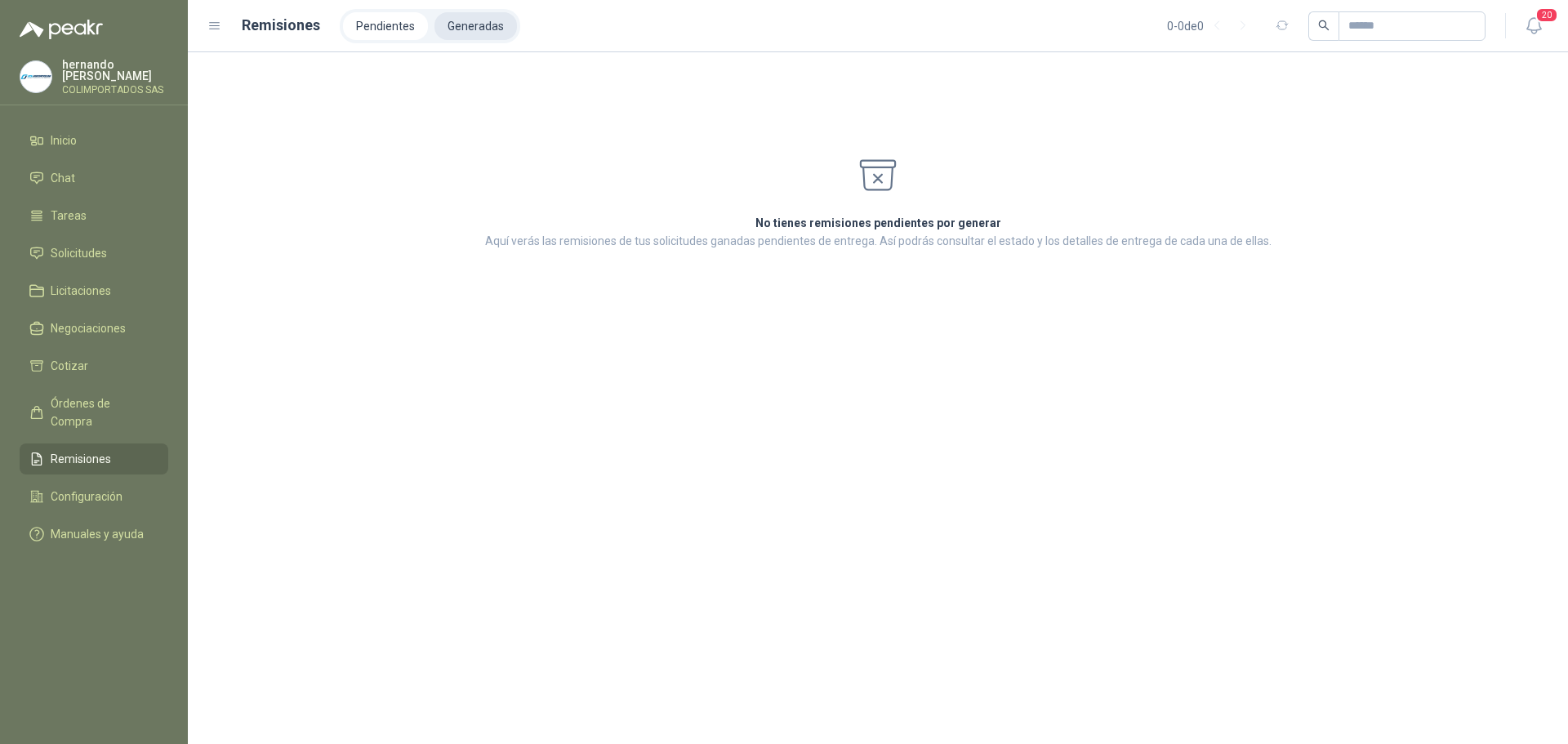
click at [472, 30] on li "Generadas" at bounding box center [476, 26] width 82 height 28
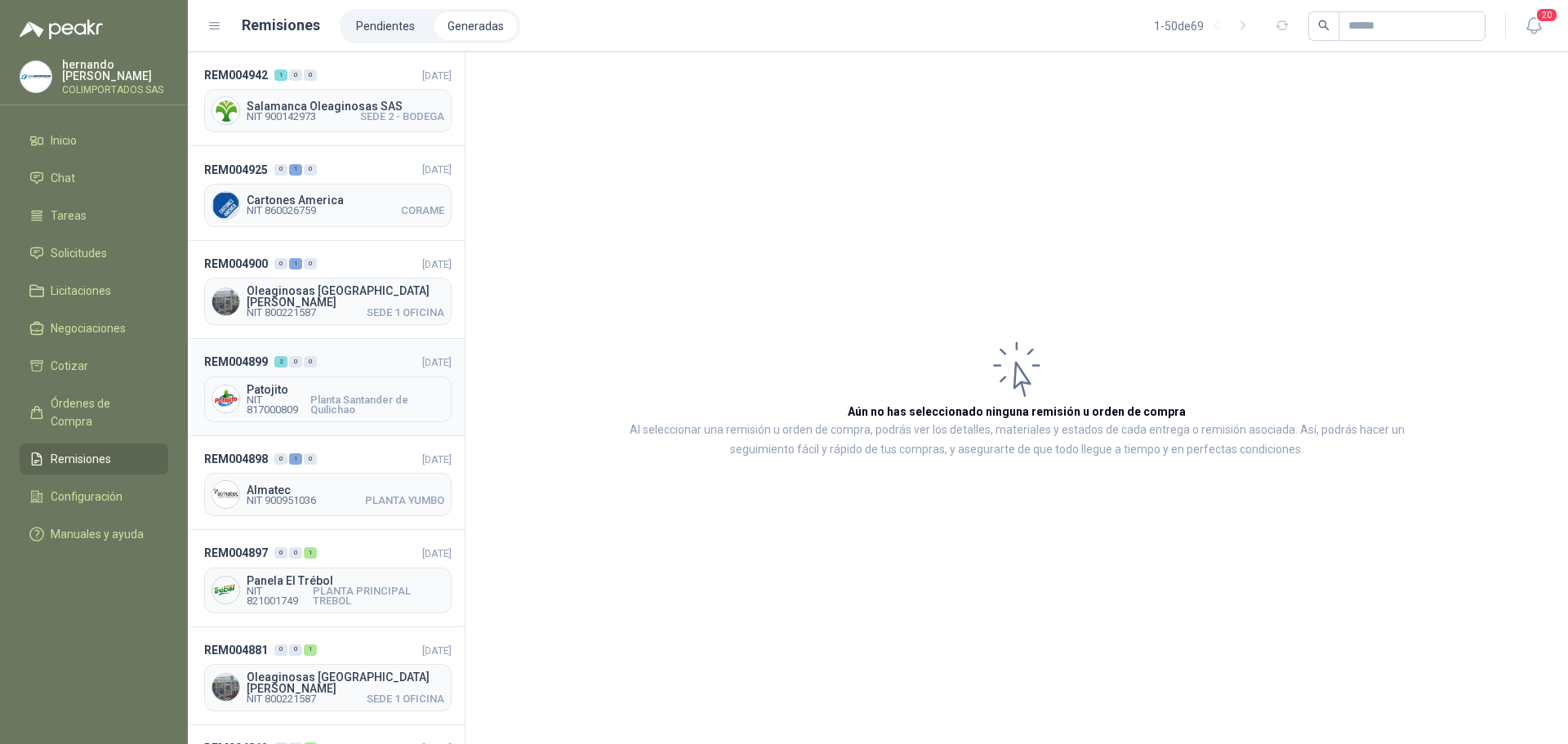
click at [357, 355] on header "REM004899 2 0 0 [DATE]" at bounding box center [327, 362] width 247 height 18
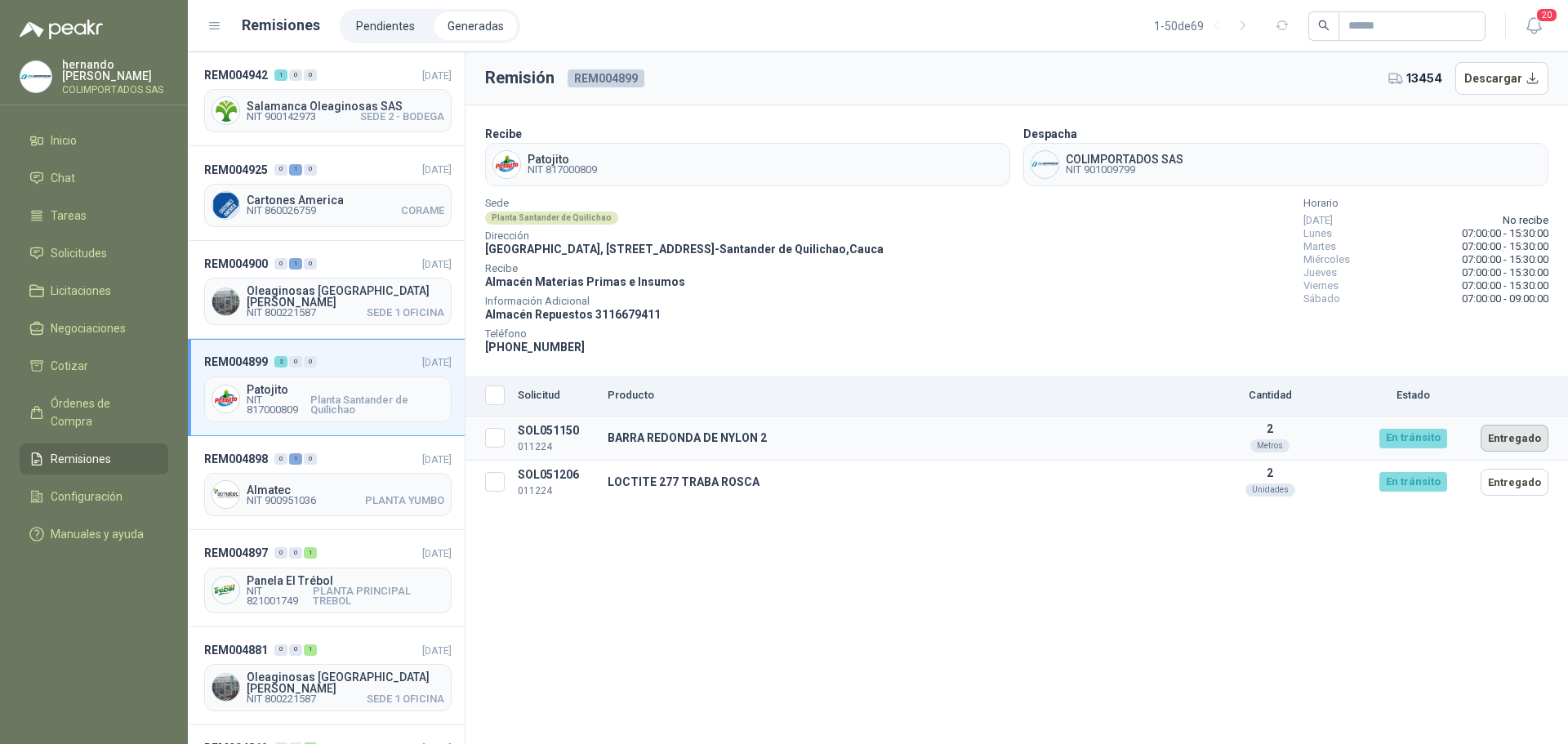
click at [1527, 439] on button "Entregado" at bounding box center [1514, 438] width 68 height 27
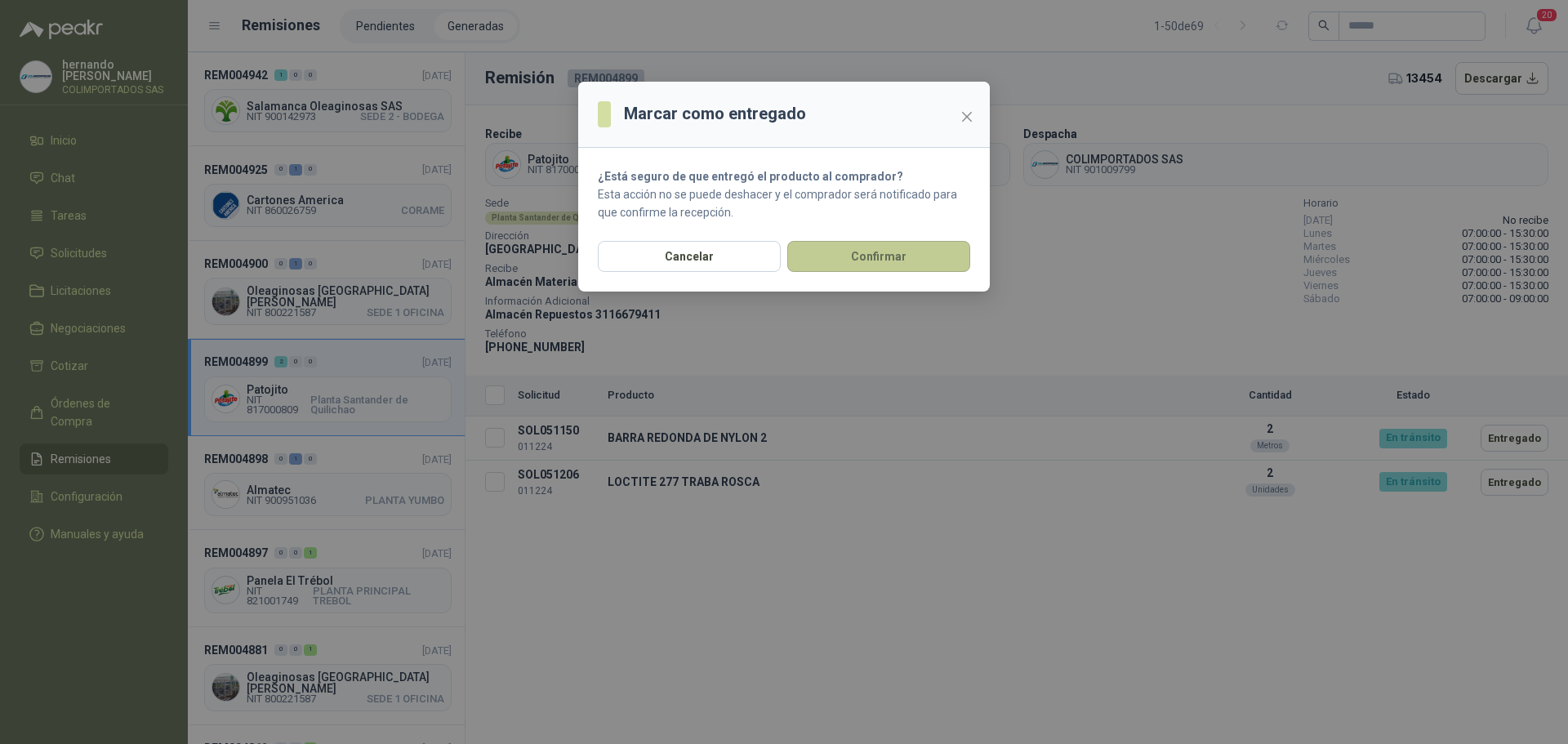
click at [888, 256] on button "Confirmar" at bounding box center [878, 256] width 183 height 31
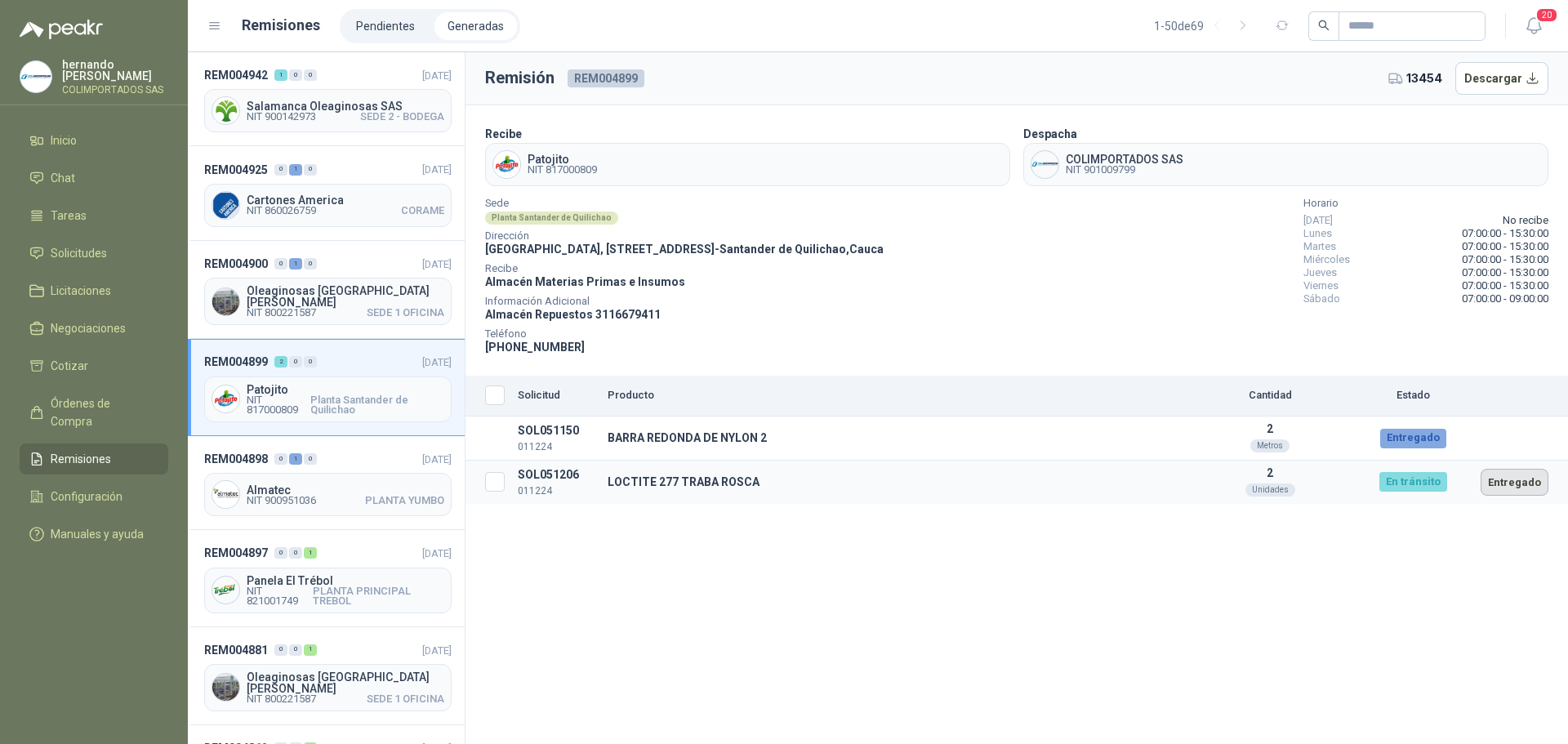
click at [1522, 474] on button "Entregado" at bounding box center [1514, 482] width 68 height 27
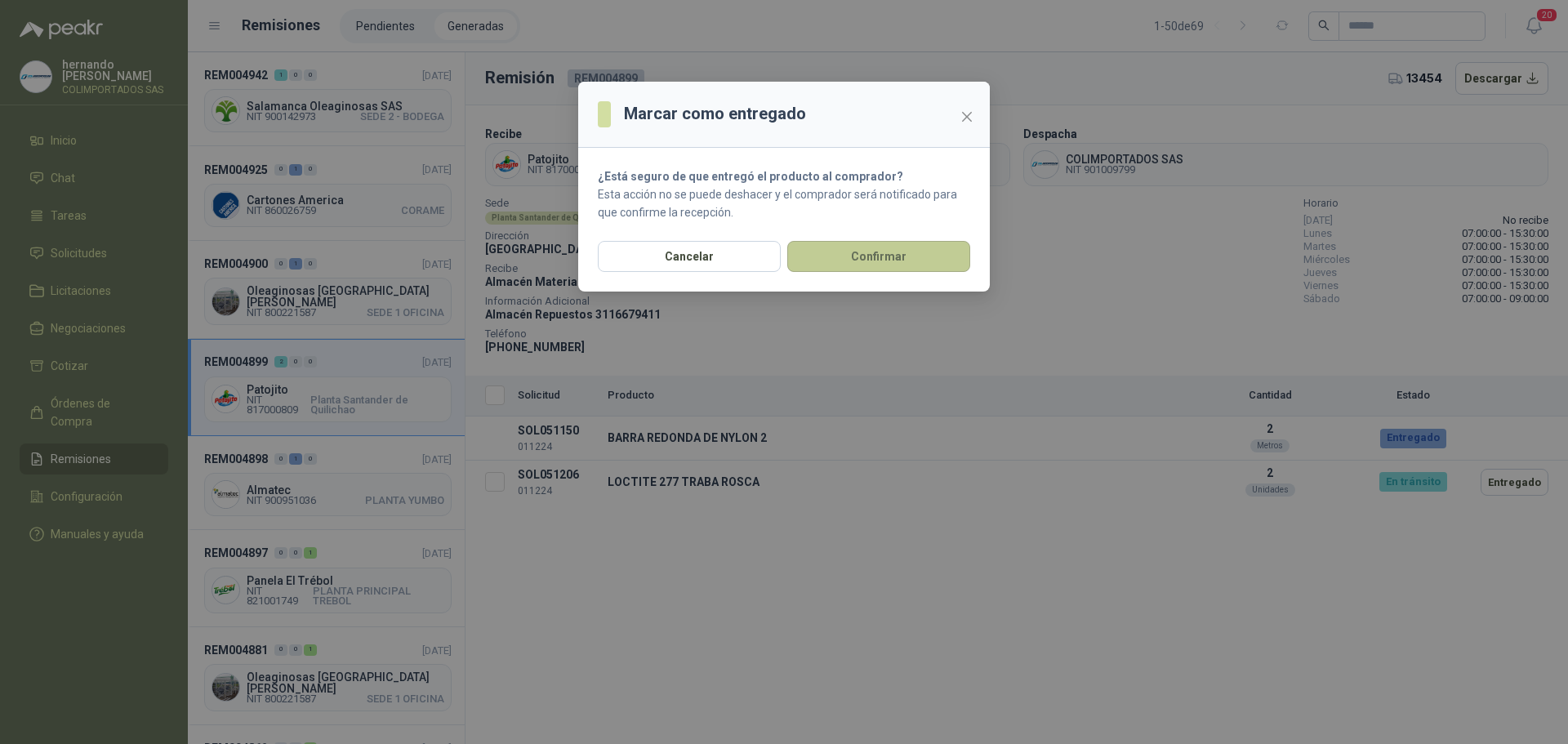
click at [901, 248] on button "Confirmar" at bounding box center [878, 256] width 183 height 31
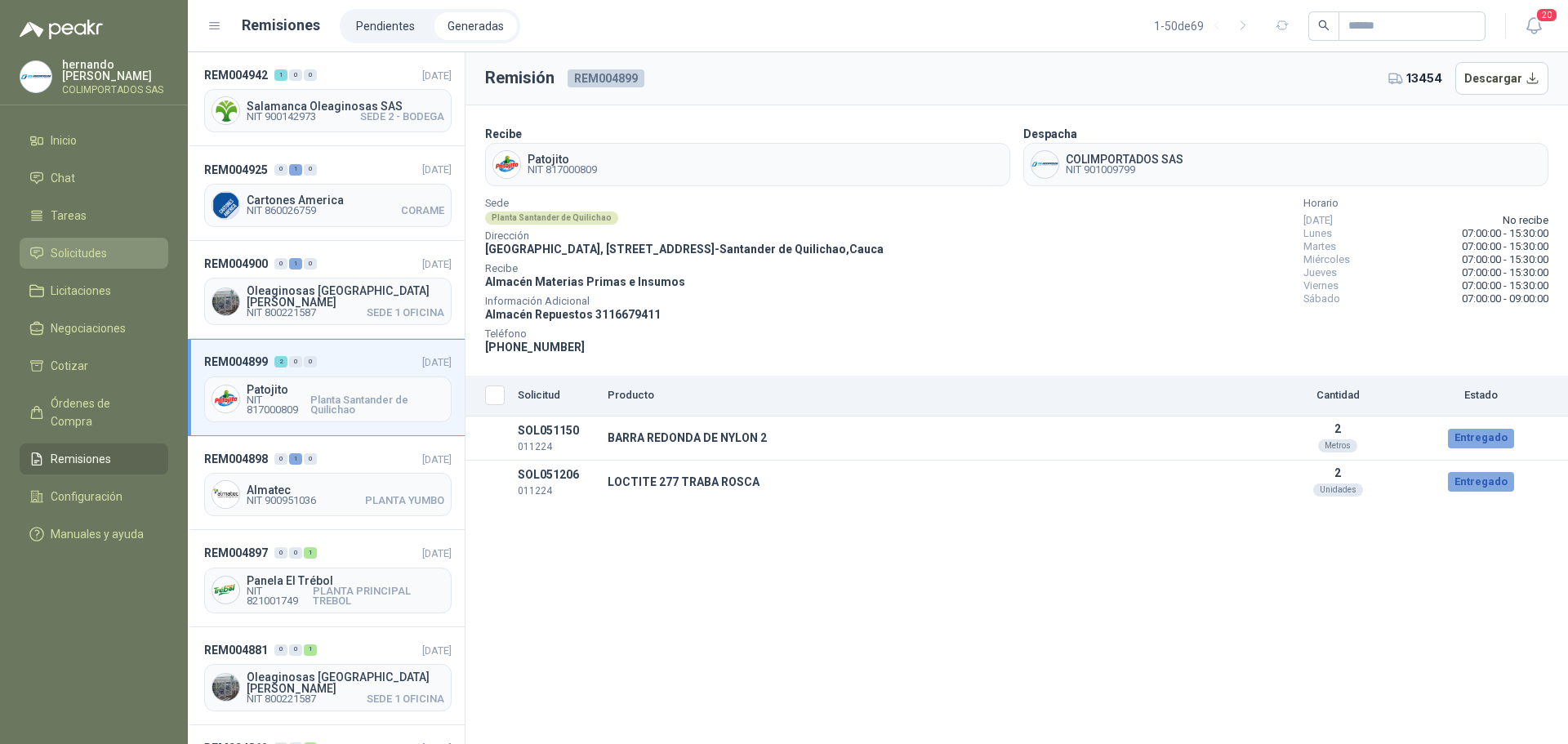
click at [132, 248] on li "Solicitudes" at bounding box center [94, 252] width 129 height 18
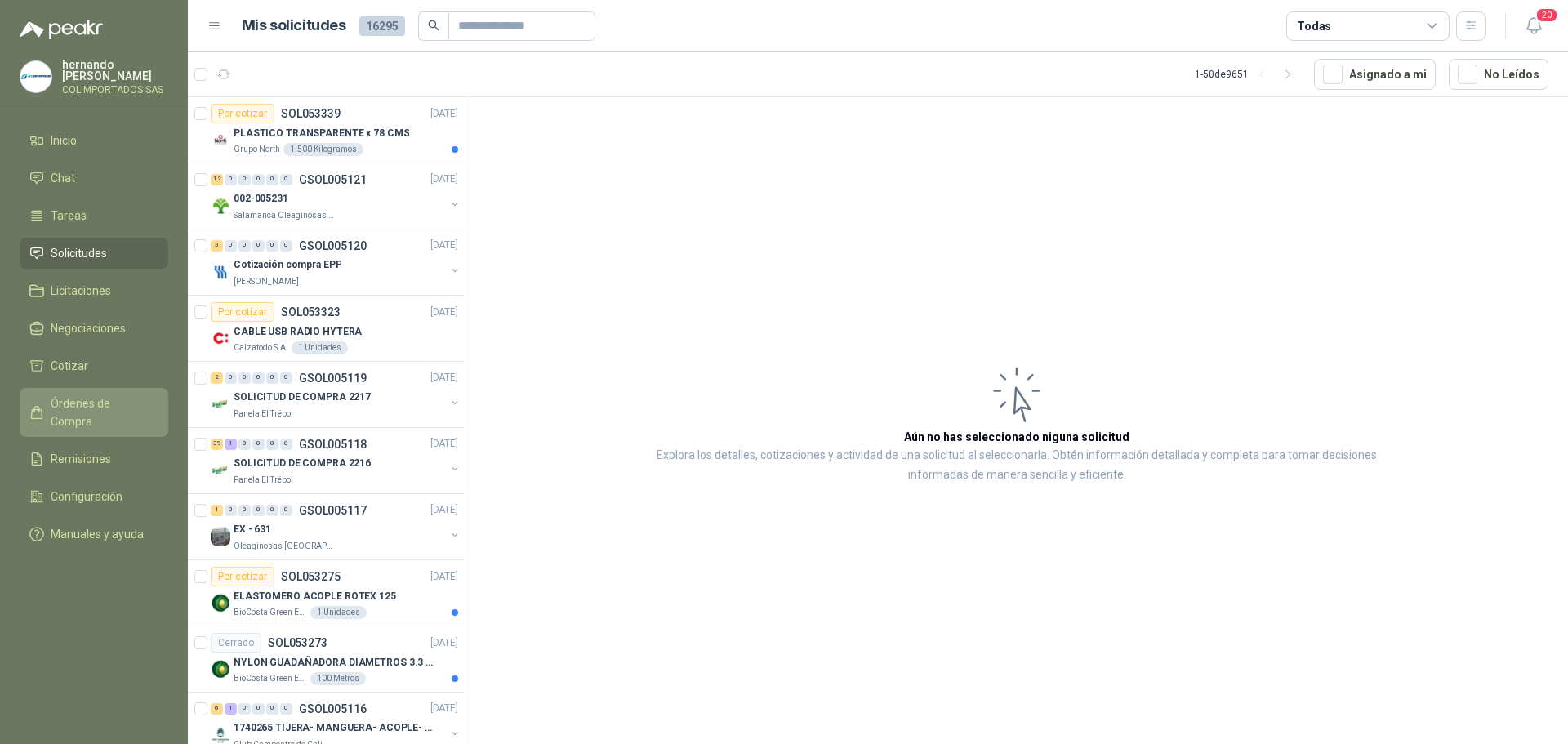
click at [108, 400] on span "Órdenes de Compra" at bounding box center [102, 412] width 102 height 36
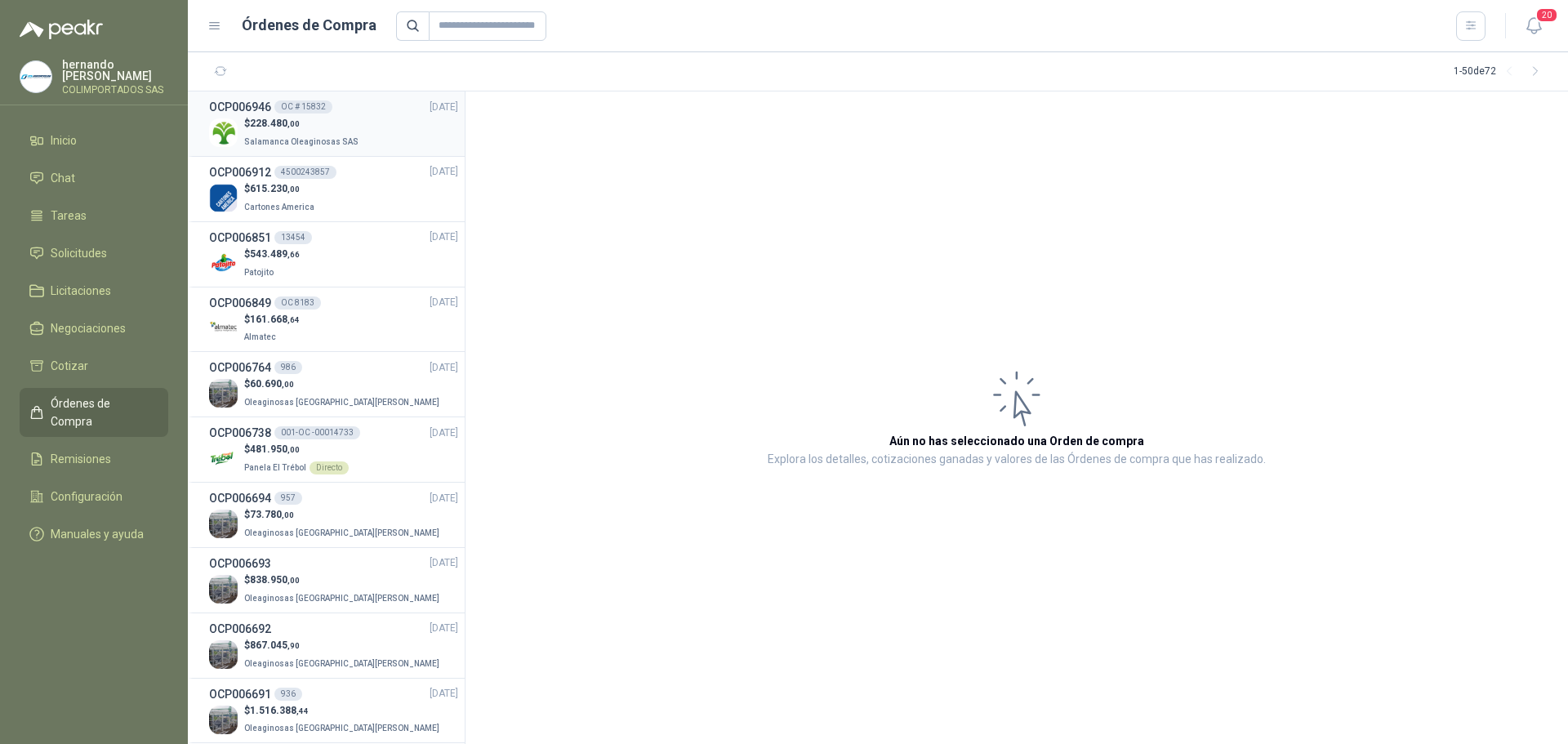
click at [336, 128] on p "$ 228.480 ,00" at bounding box center [303, 123] width 117 height 15
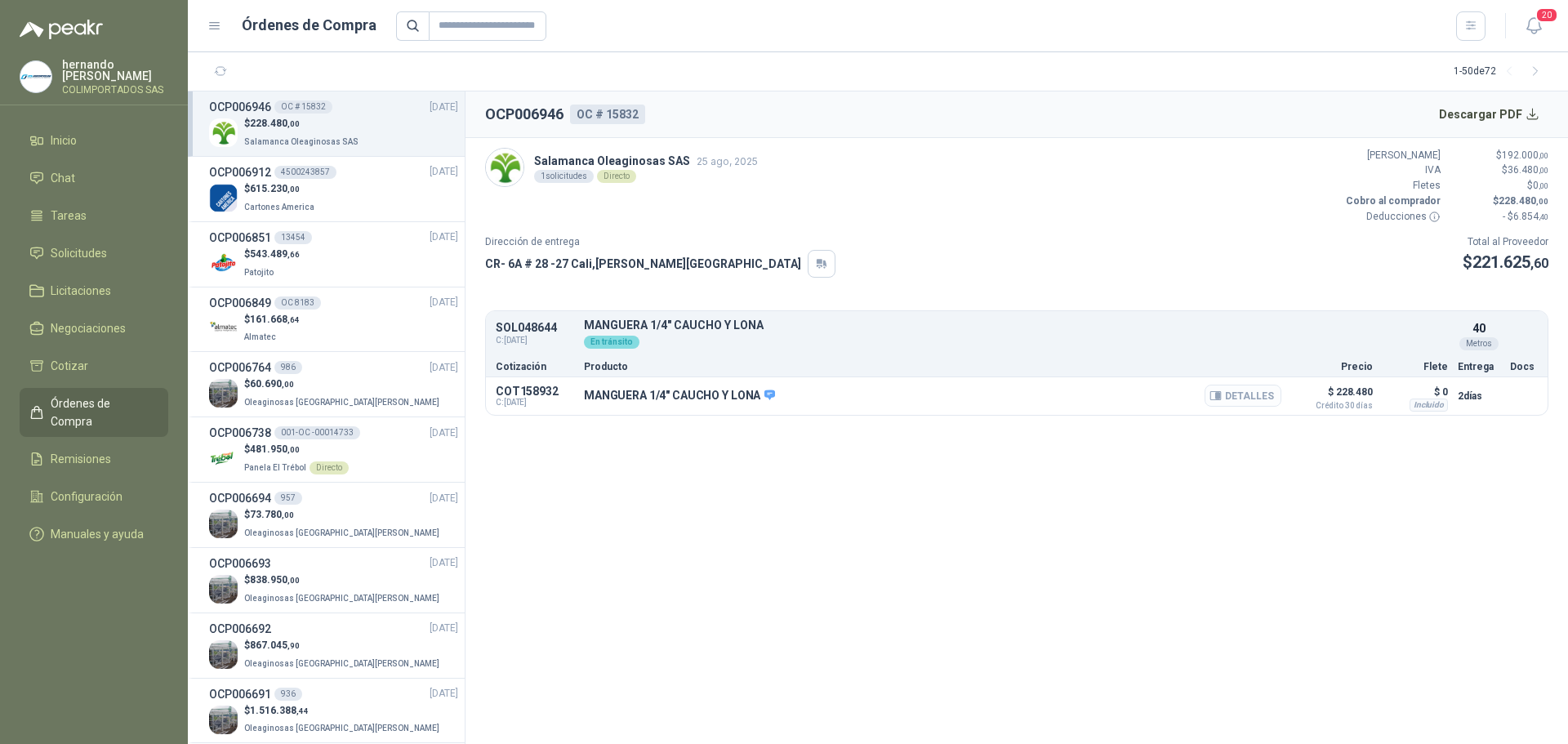
click at [1242, 393] on button "Detalles" at bounding box center [1243, 396] width 77 height 22
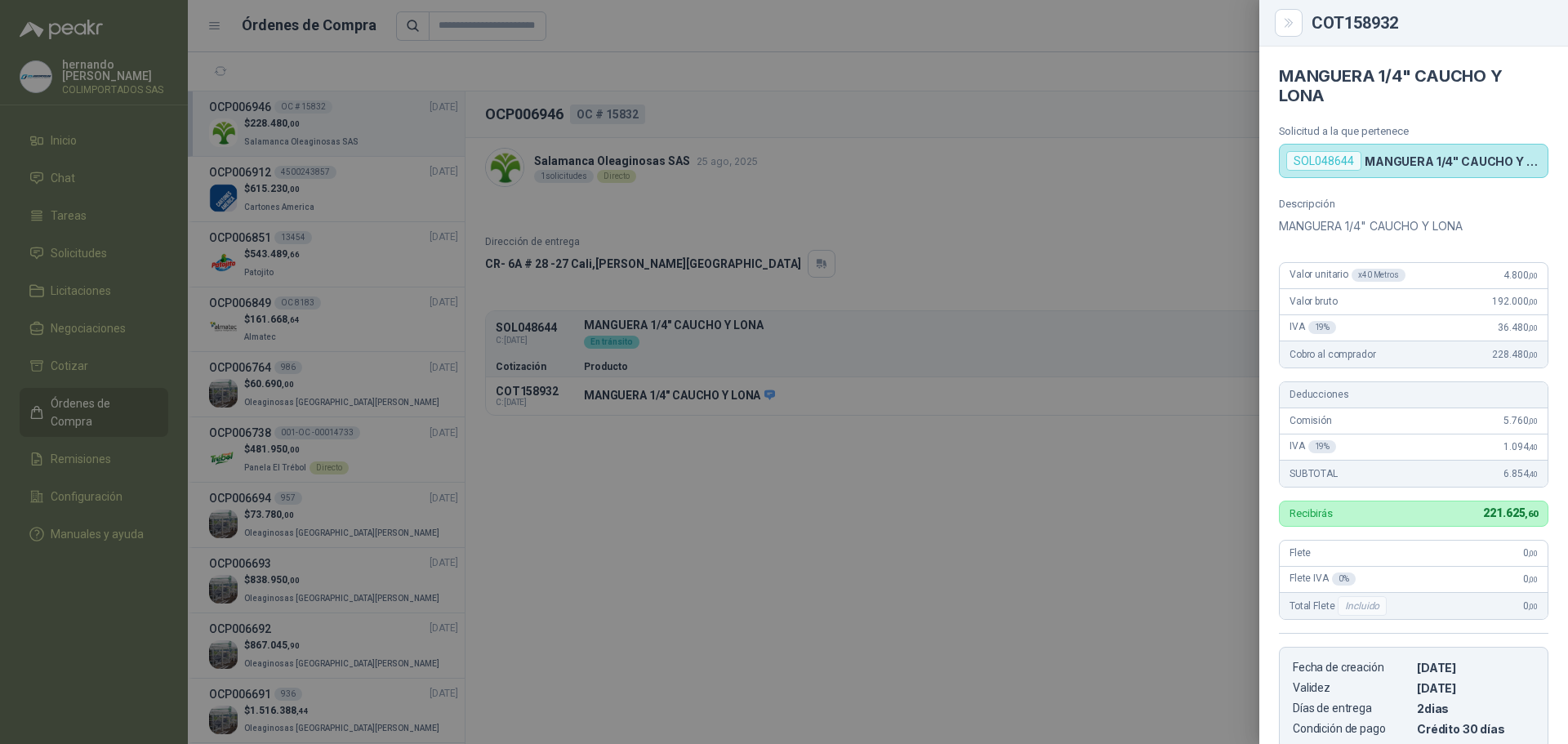
click at [699, 551] on div at bounding box center [784, 372] width 1568 height 744
